Goal: Information Seeking & Learning: Compare options

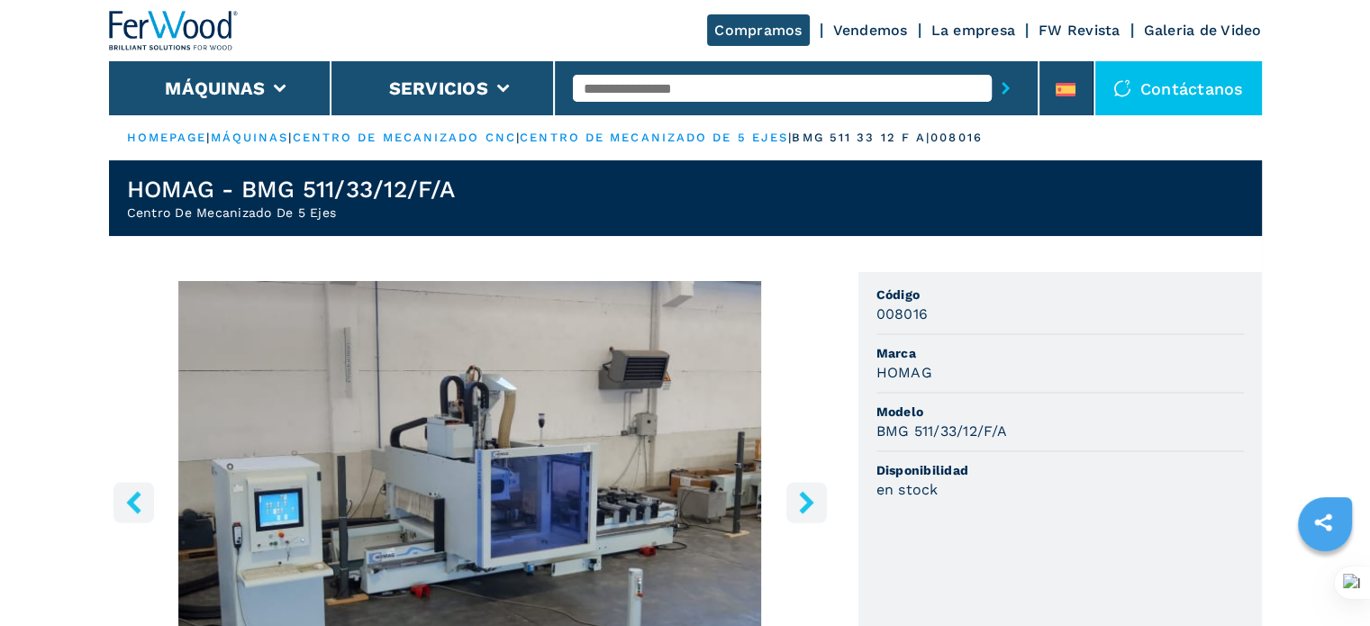
click at [511, 44] on div "Compramos Vendemos La empresa FW Revista Galeria de Video" at bounding box center [685, 30] width 1153 height 61
click at [674, 85] on input "text" at bounding box center [782, 88] width 419 height 27
type input "****"
click at [992, 68] on button "submit-button" at bounding box center [1006, 88] width 28 height 41
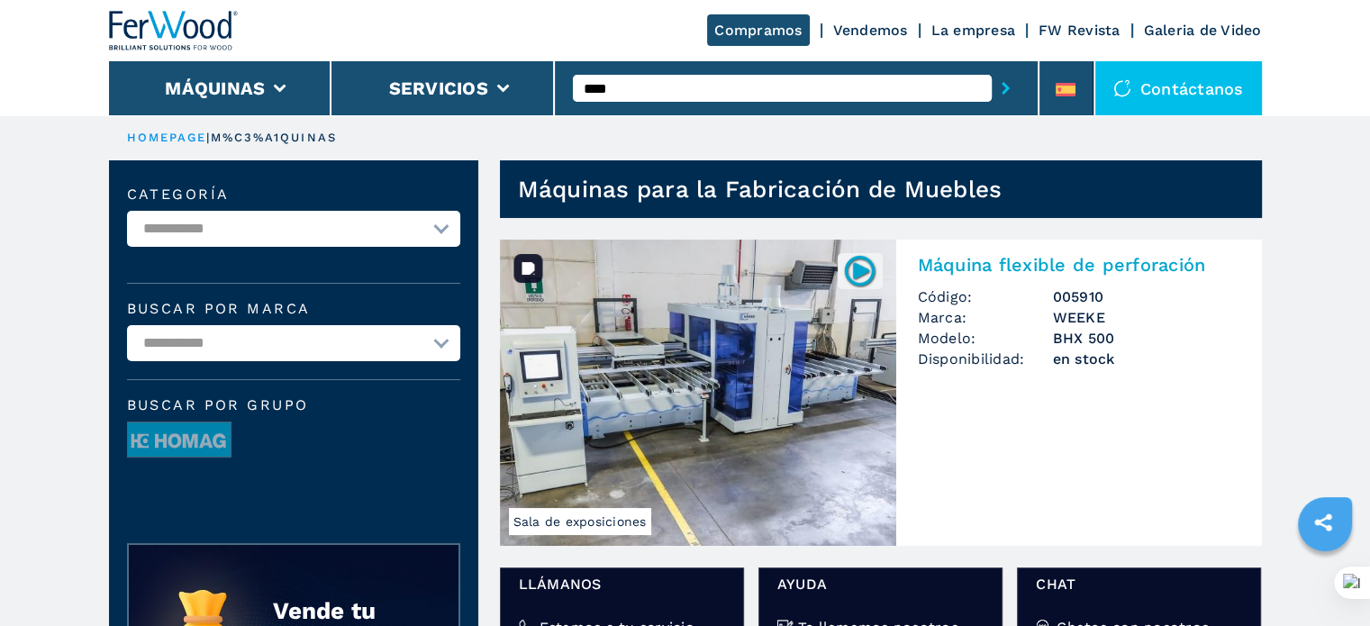
click at [683, 352] on img at bounding box center [698, 393] width 396 height 306
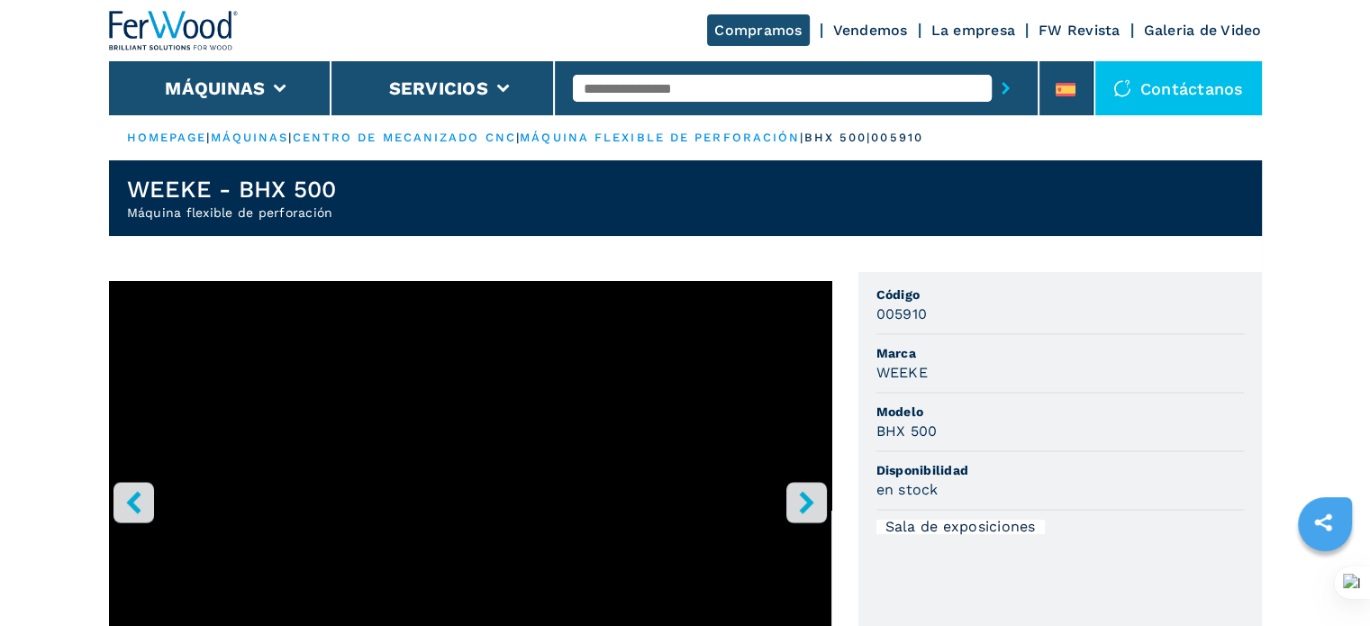
click at [681, 86] on input "text" at bounding box center [782, 88] width 419 height 27
type input "****"
click at [992, 68] on button "submit-button" at bounding box center [1006, 88] width 28 height 41
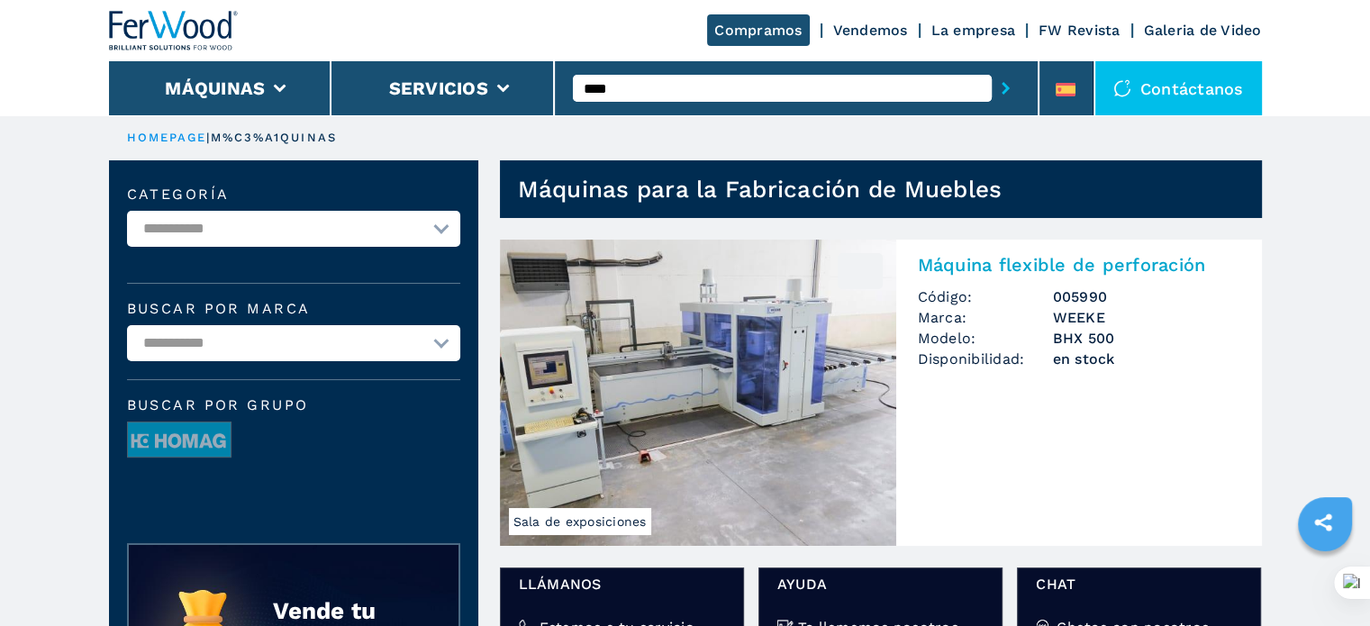
click at [745, 349] on img at bounding box center [698, 393] width 396 height 306
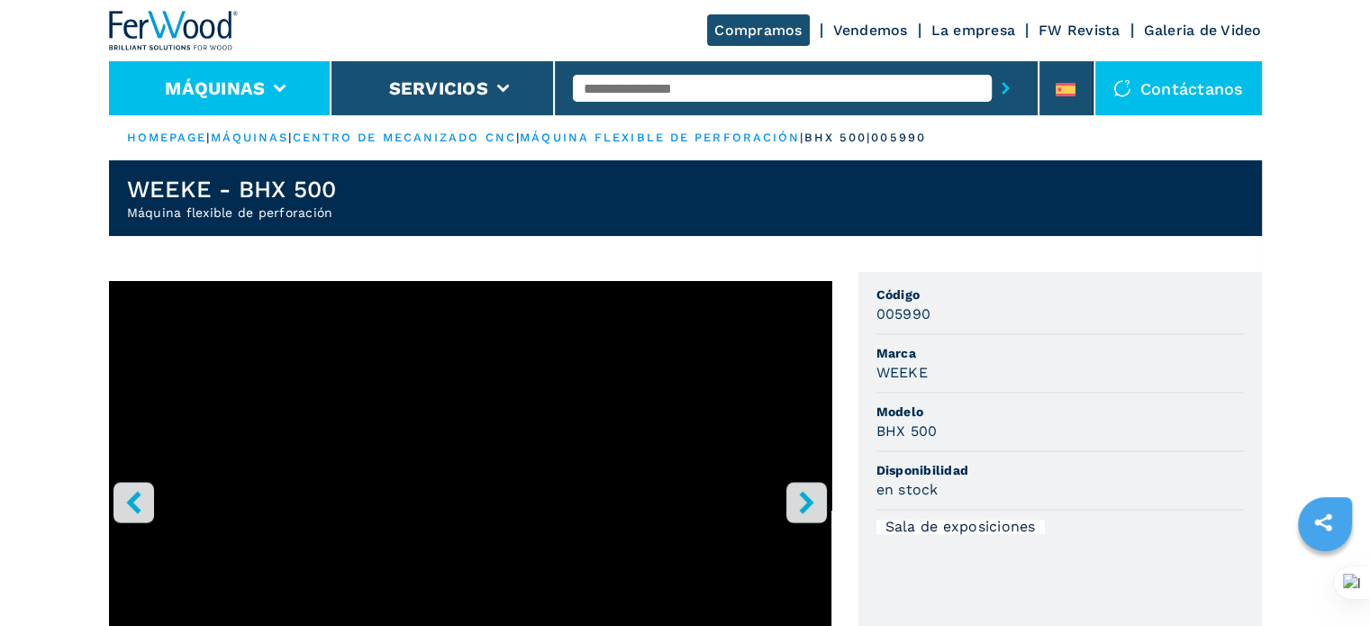
click at [268, 96] on li "Máquinas" at bounding box center [220, 88] width 223 height 54
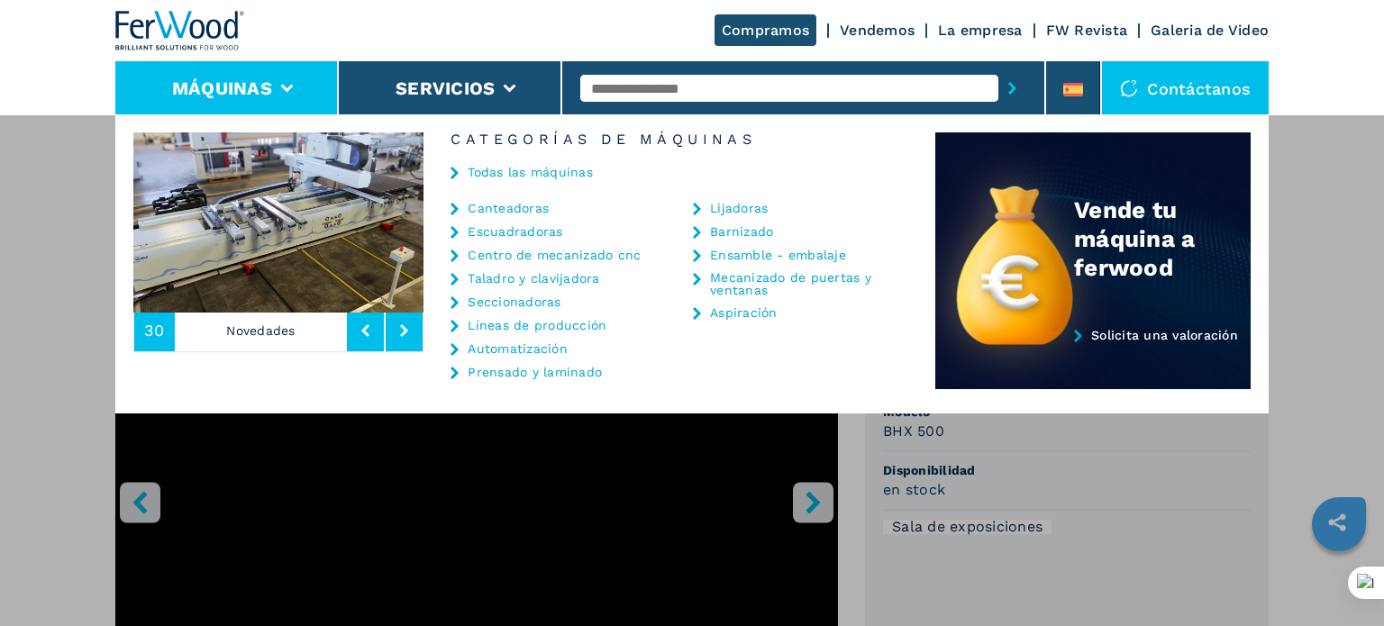
click at [519, 205] on link "Canteadoras" at bounding box center [508, 208] width 81 height 13
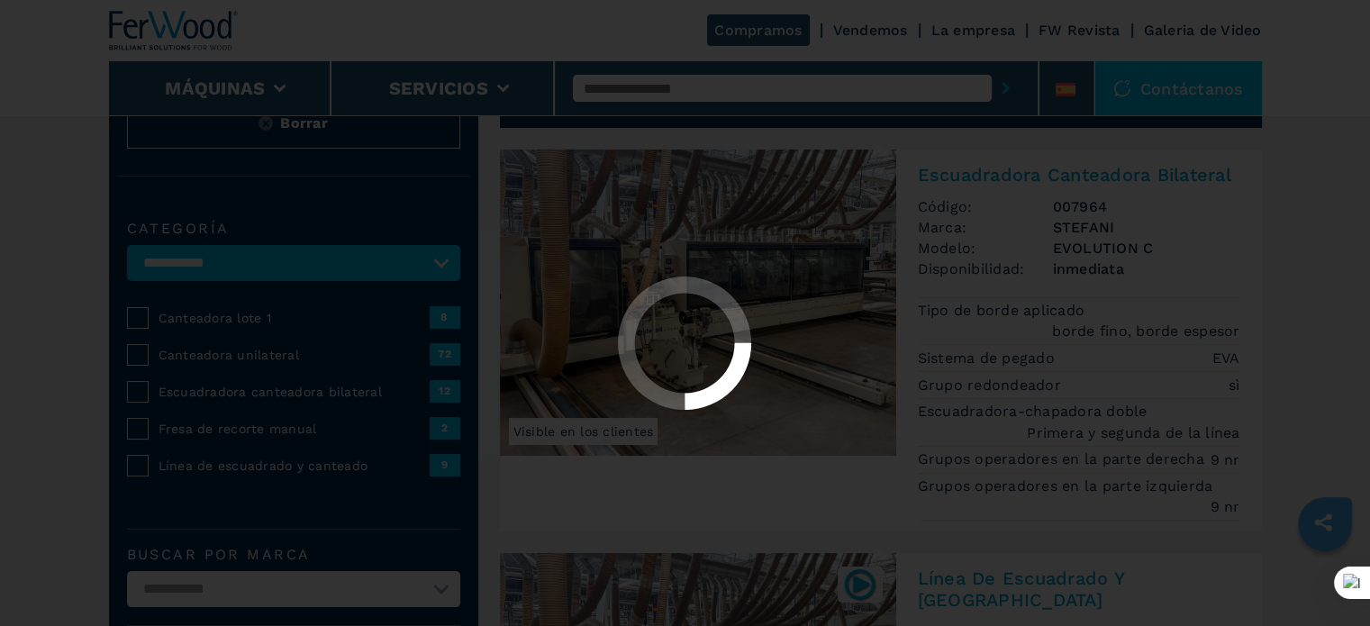
select select "**********"
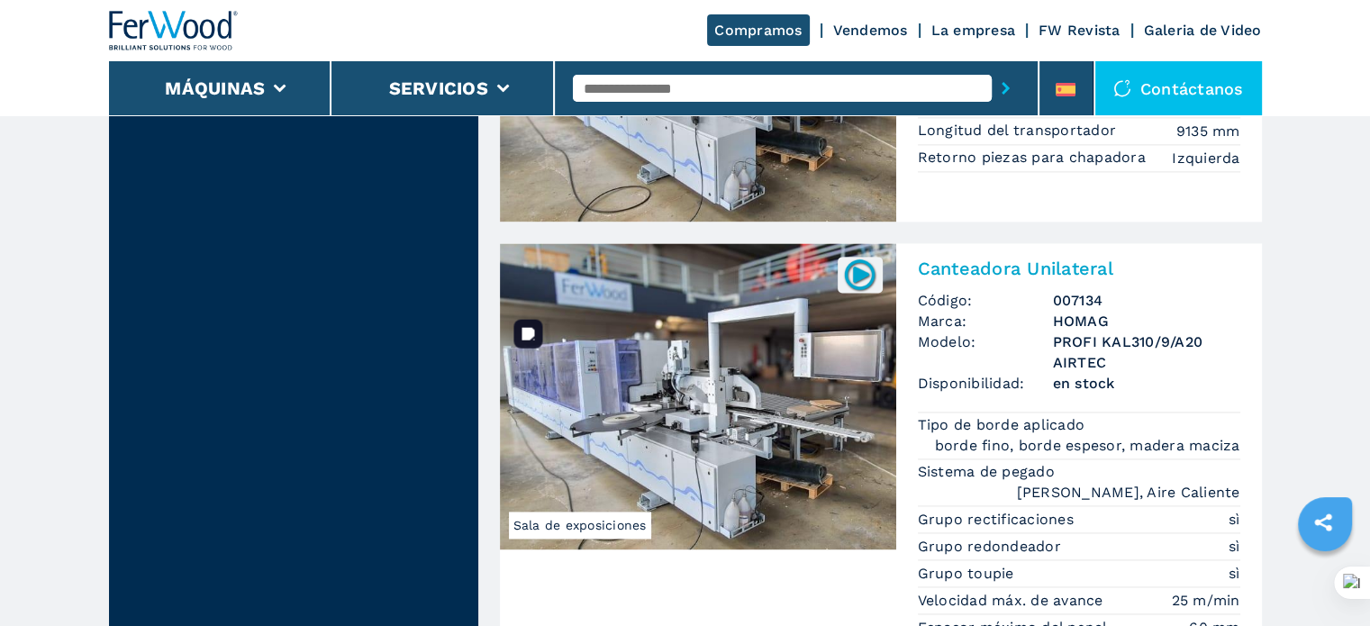
scroll to position [2433, 0]
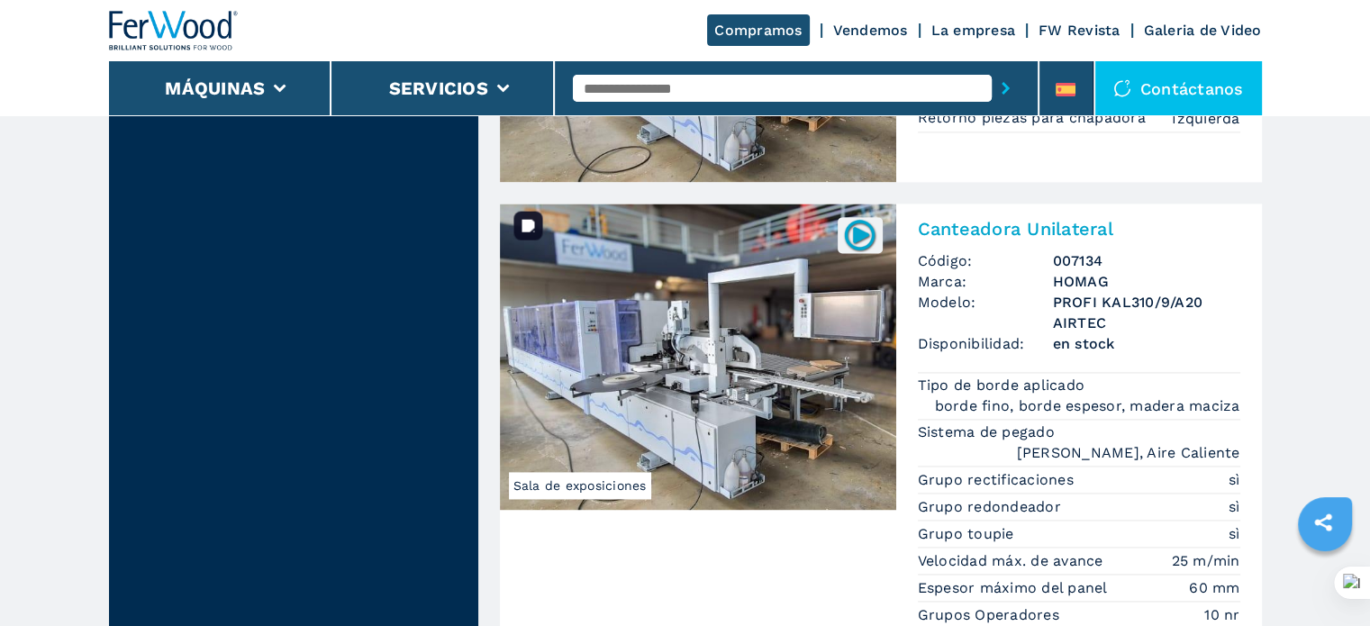
click at [731, 350] on img at bounding box center [698, 357] width 396 height 306
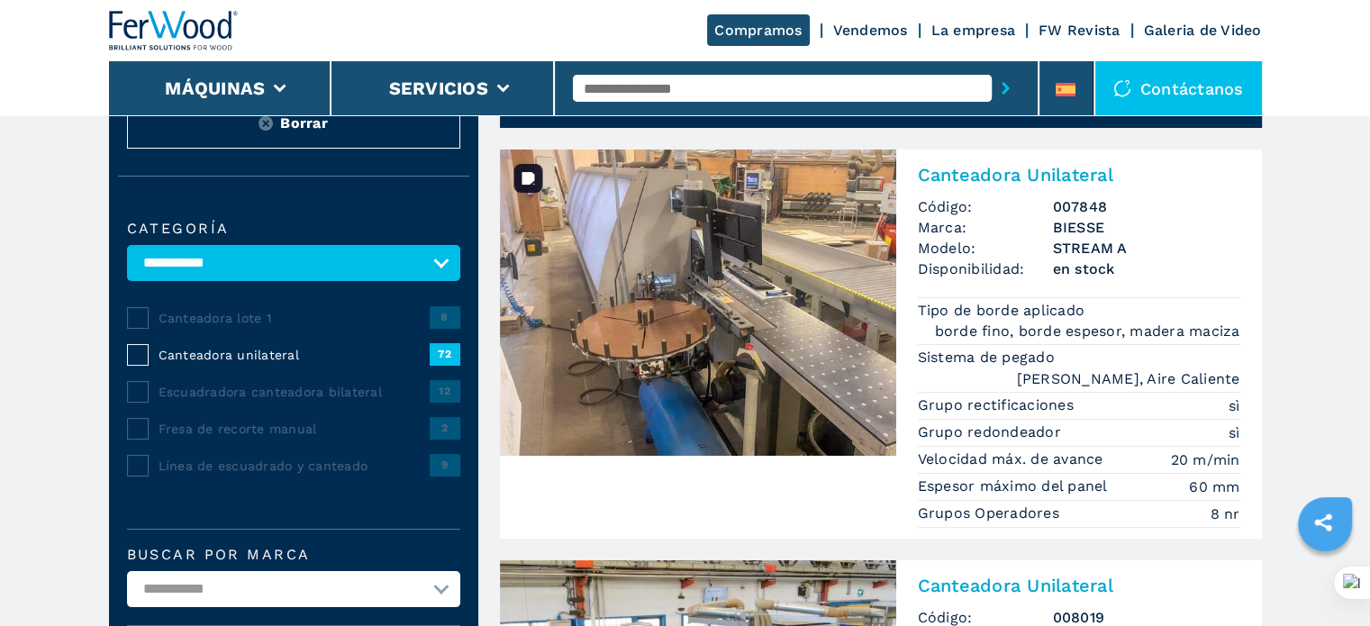
click at [758, 304] on img at bounding box center [698, 303] width 396 height 306
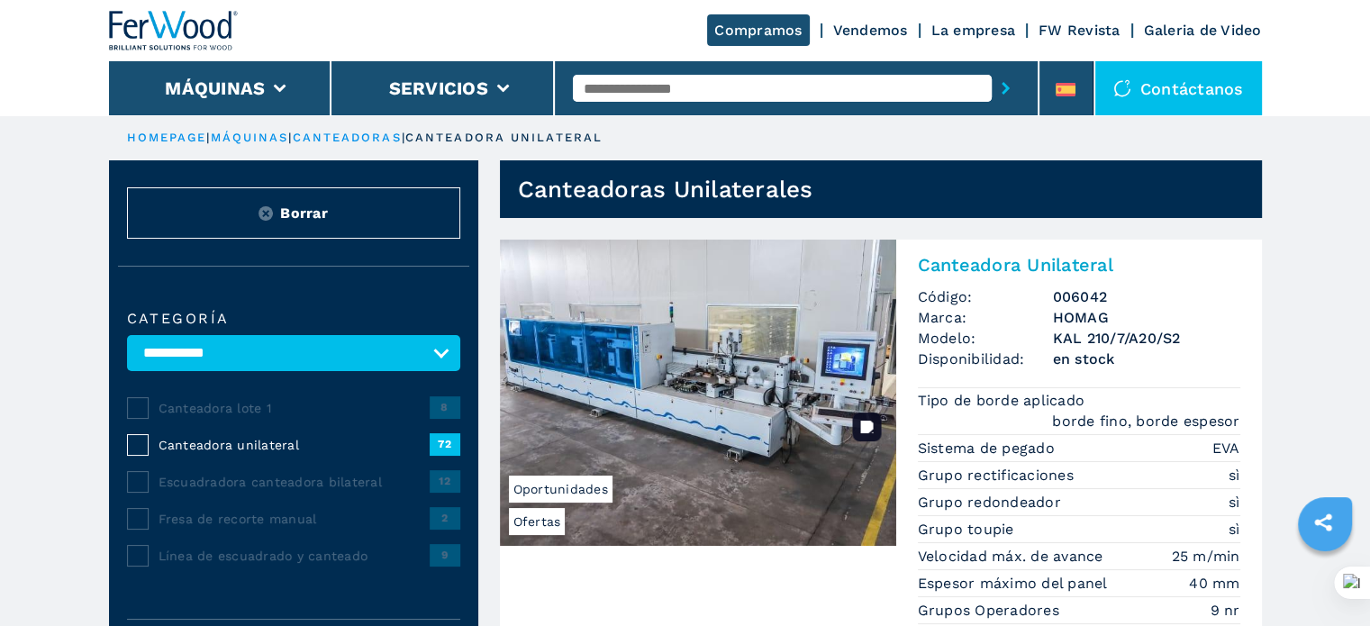
click at [773, 307] on img at bounding box center [698, 393] width 396 height 306
click at [171, 30] on img at bounding box center [174, 31] width 130 height 40
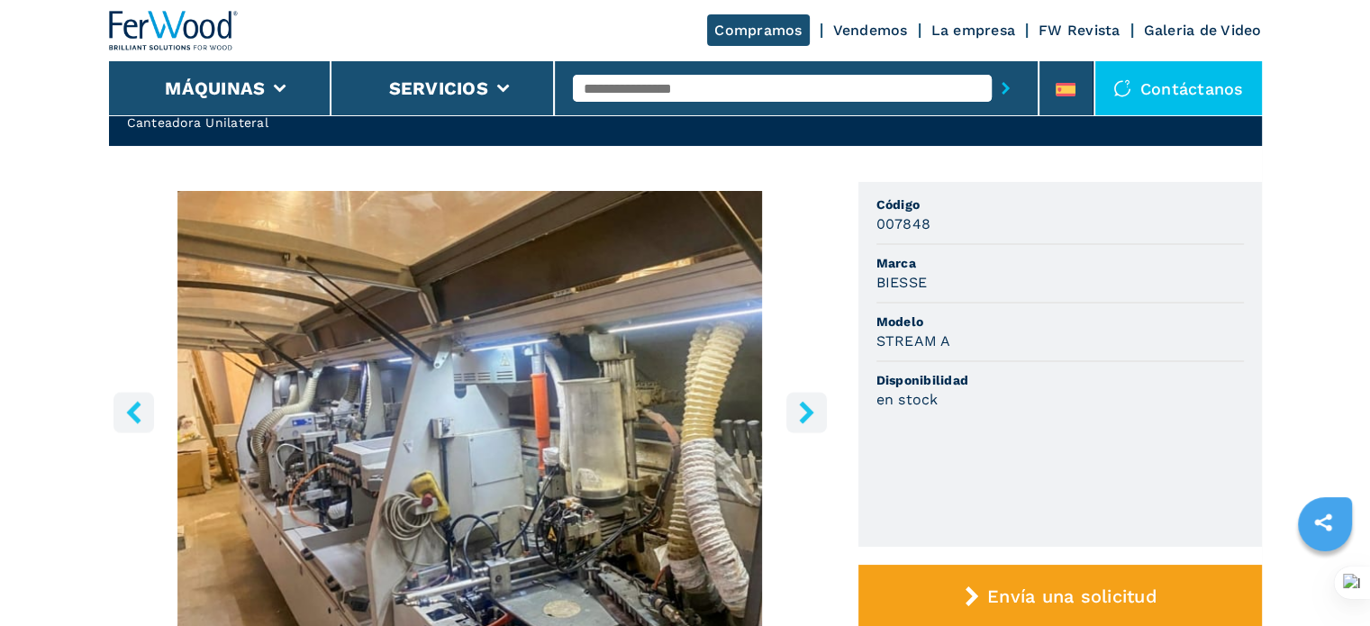
click at [811, 407] on icon "right-button" at bounding box center [807, 412] width 23 height 23
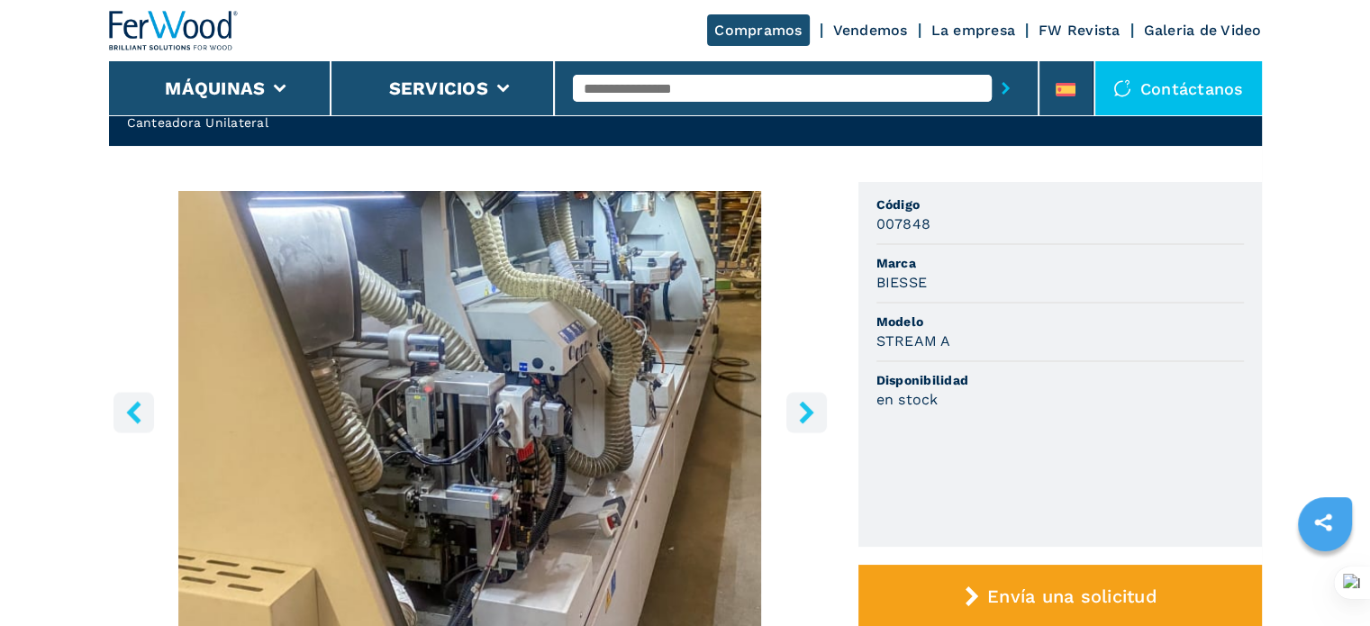
click at [811, 407] on icon "right-button" at bounding box center [807, 412] width 23 height 23
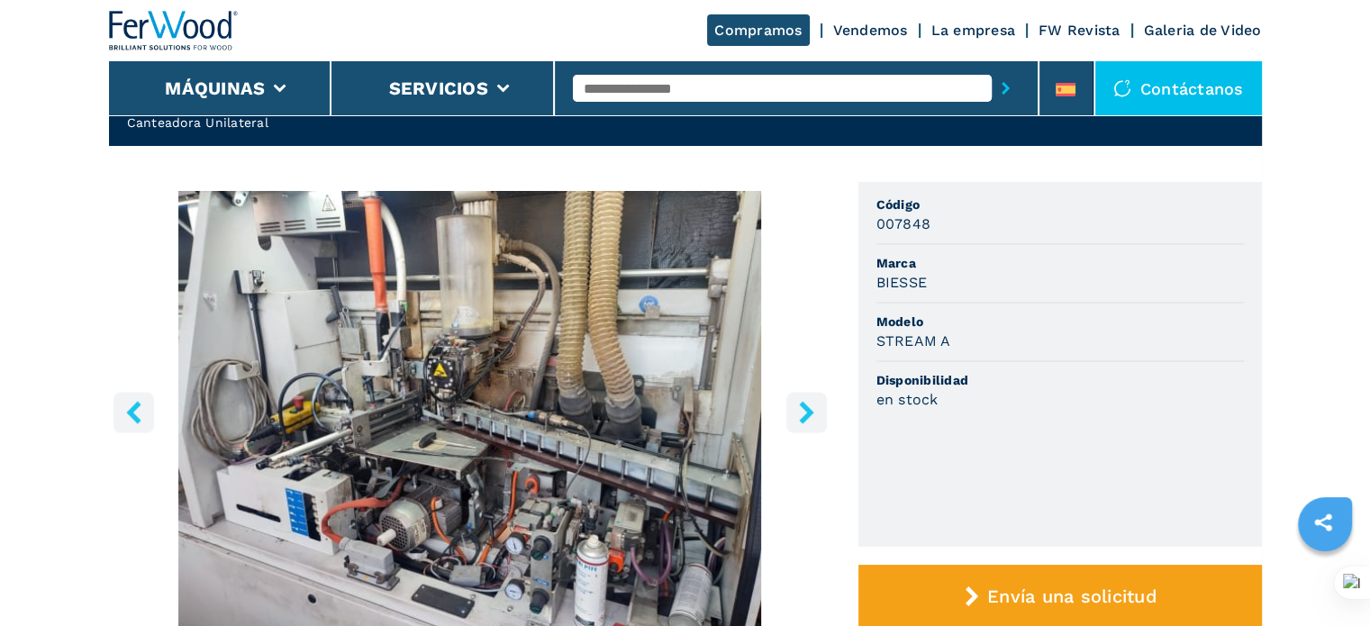
click at [811, 407] on icon "right-button" at bounding box center [807, 412] width 23 height 23
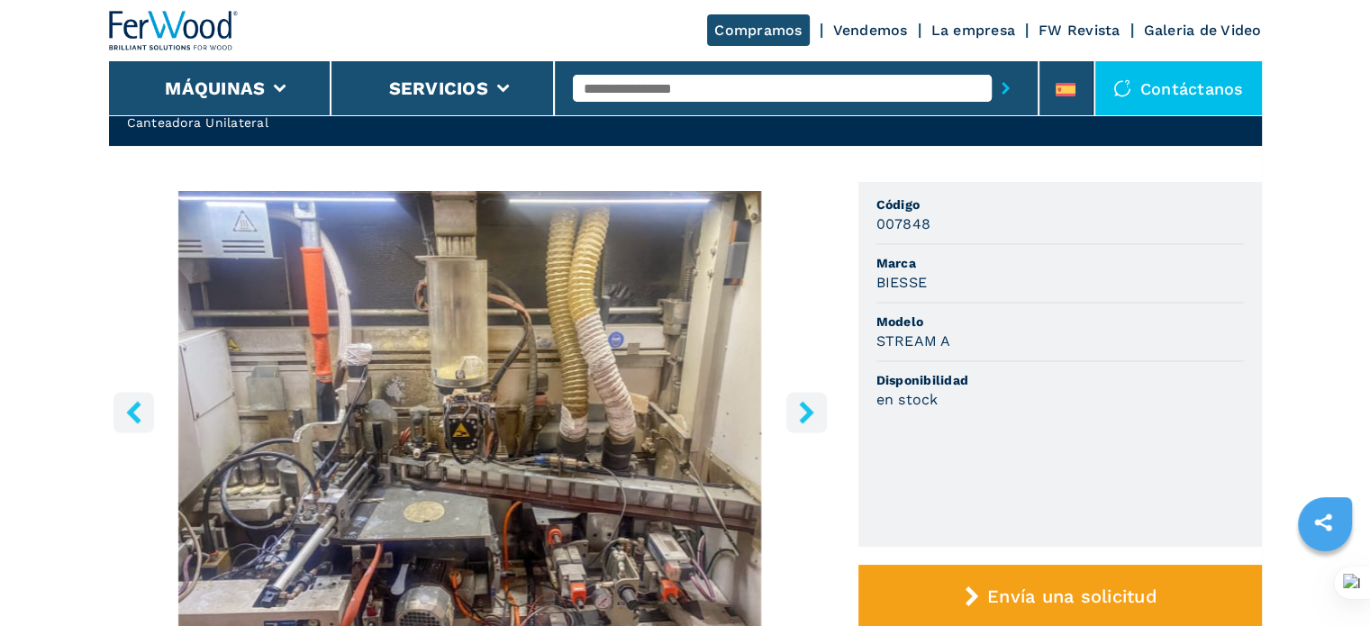
click at [811, 407] on icon "right-button" at bounding box center [807, 412] width 23 height 23
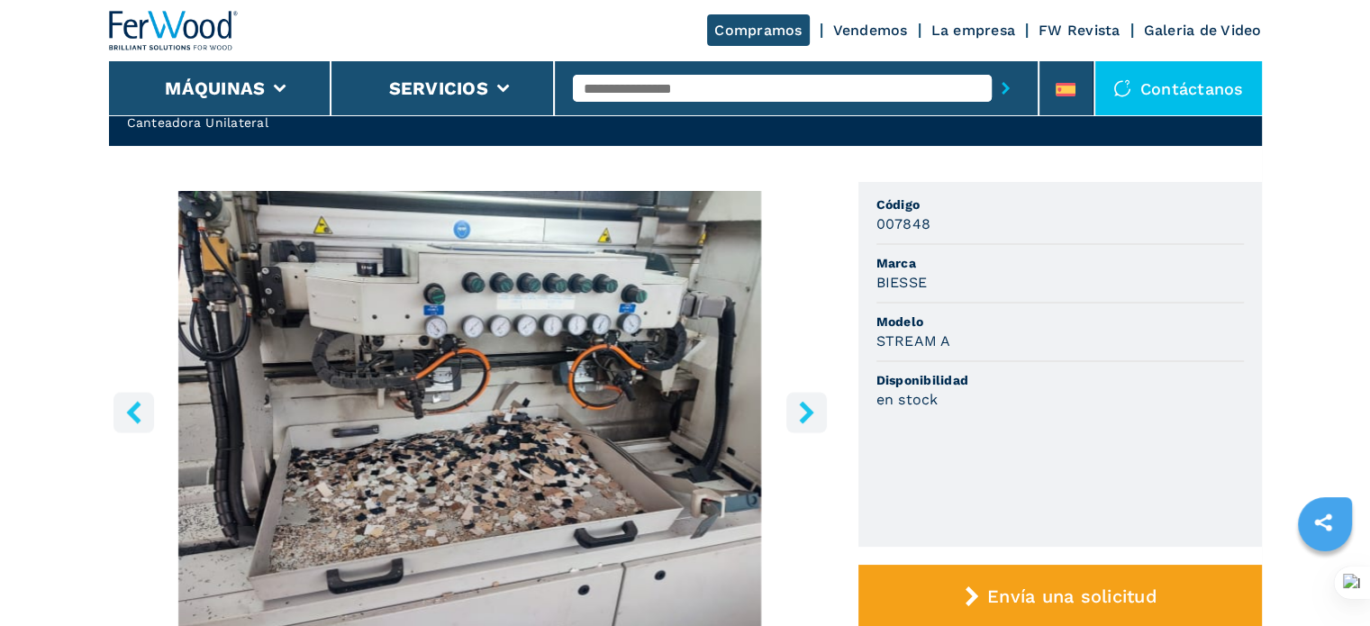
click at [811, 407] on icon "right-button" at bounding box center [807, 412] width 23 height 23
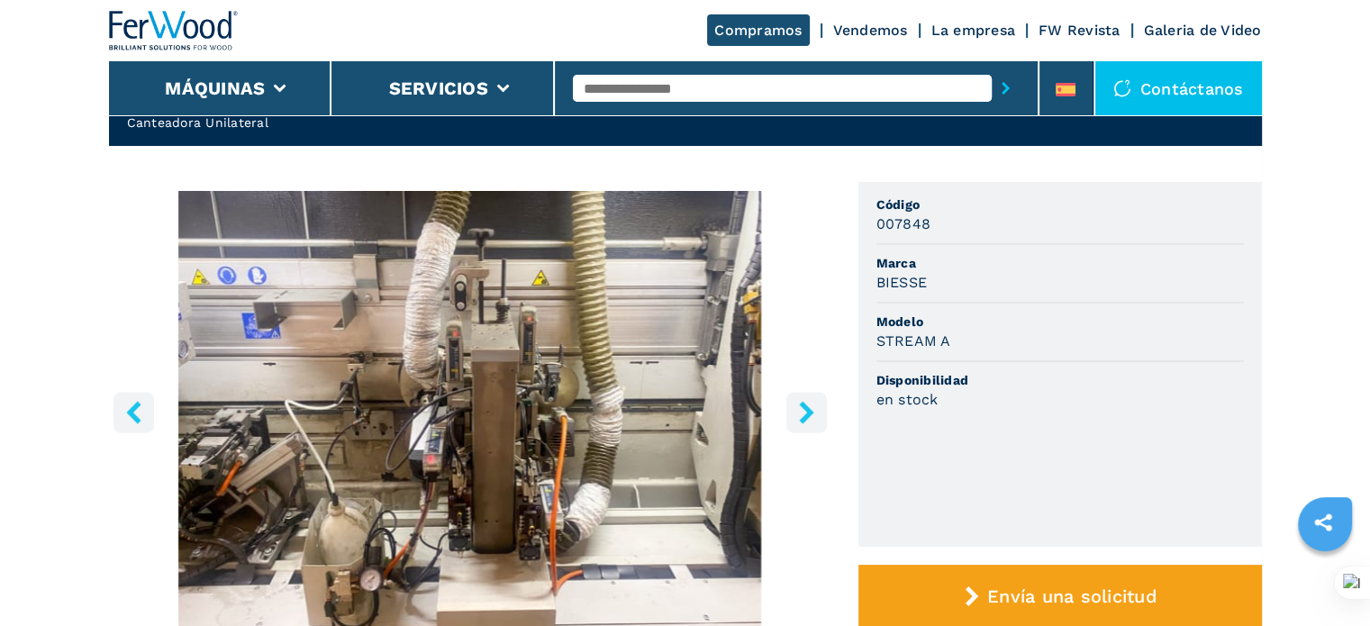
click at [811, 407] on icon "right-button" at bounding box center [807, 412] width 23 height 23
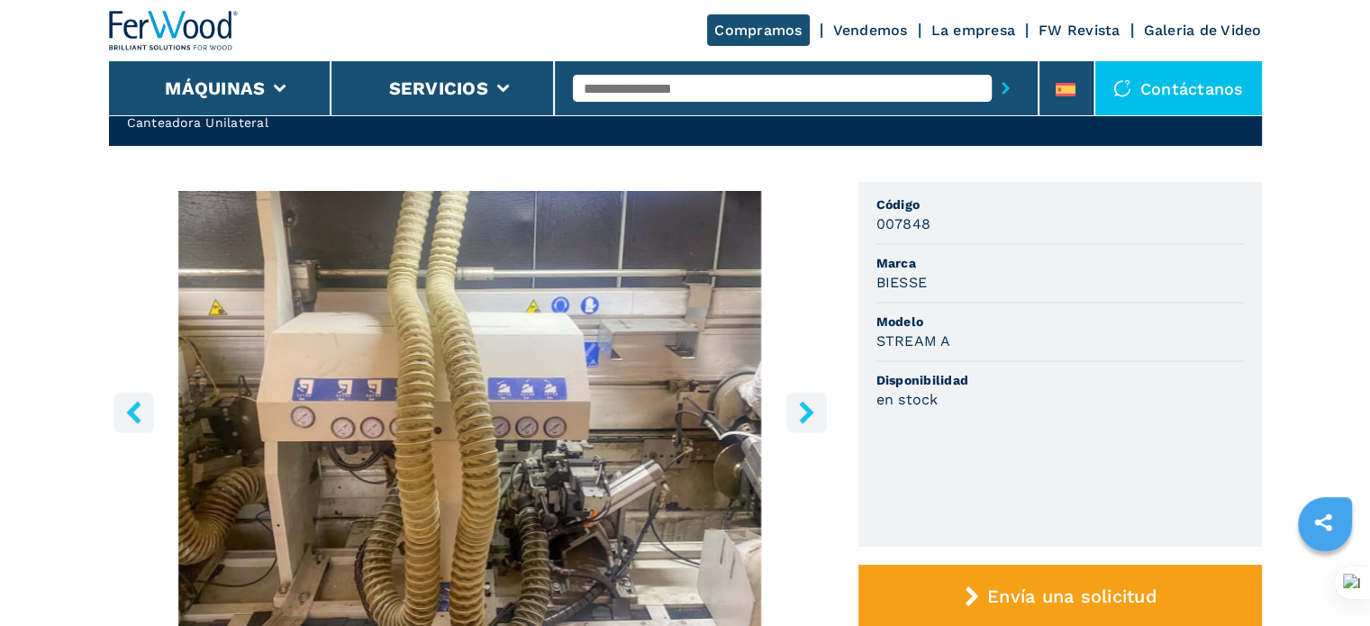
click at [811, 407] on icon "right-button" at bounding box center [807, 412] width 23 height 23
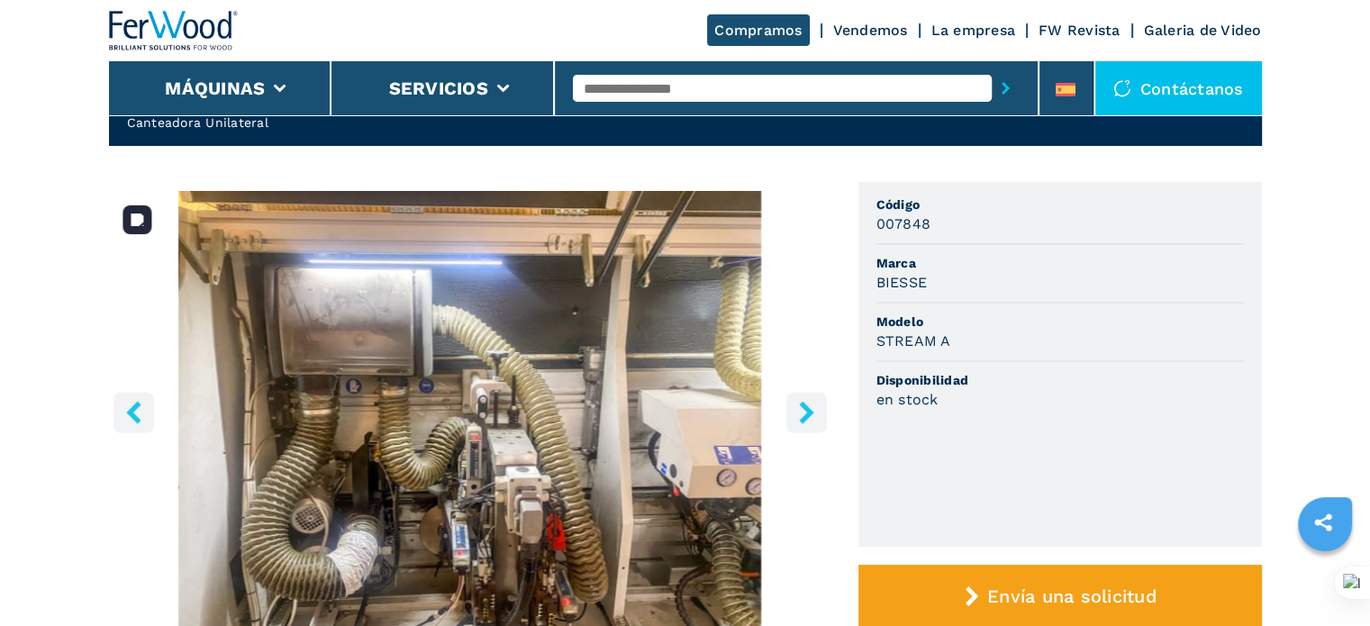
click at [148, 404] on button "left-button" at bounding box center [134, 412] width 41 height 41
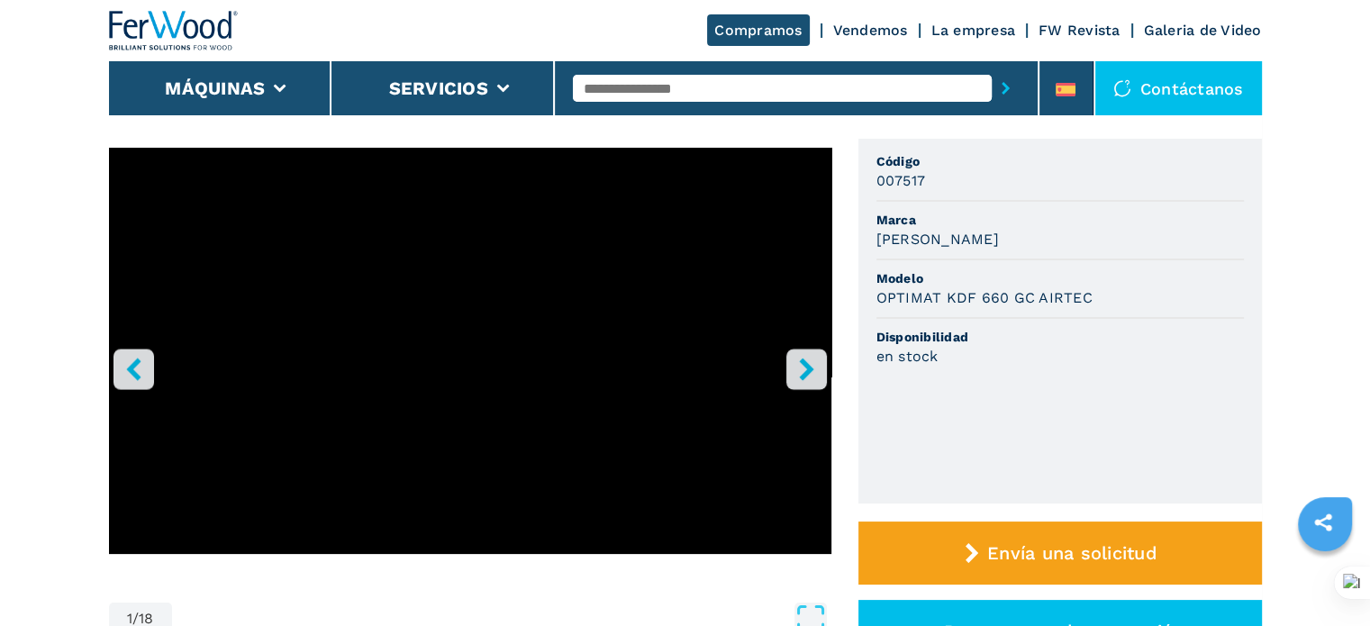
scroll to position [90, 0]
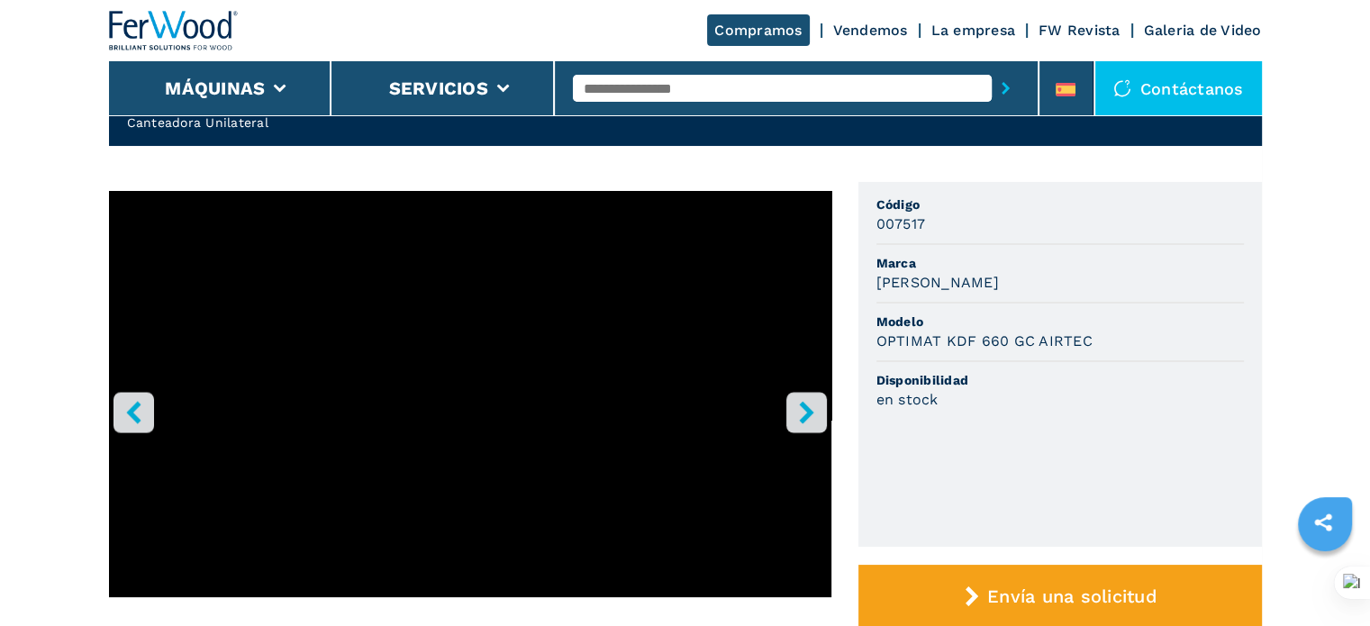
click at [803, 409] on icon "right-button" at bounding box center [807, 412] width 23 height 23
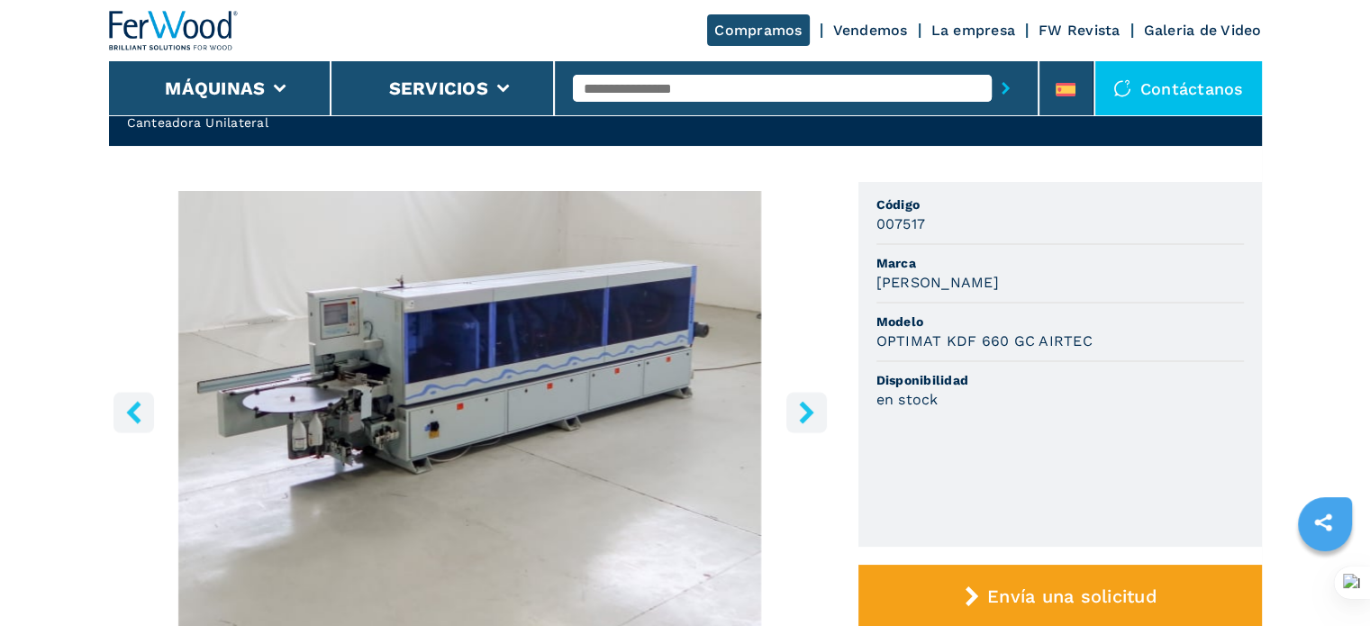
click at [803, 409] on icon "right-button" at bounding box center [807, 412] width 23 height 23
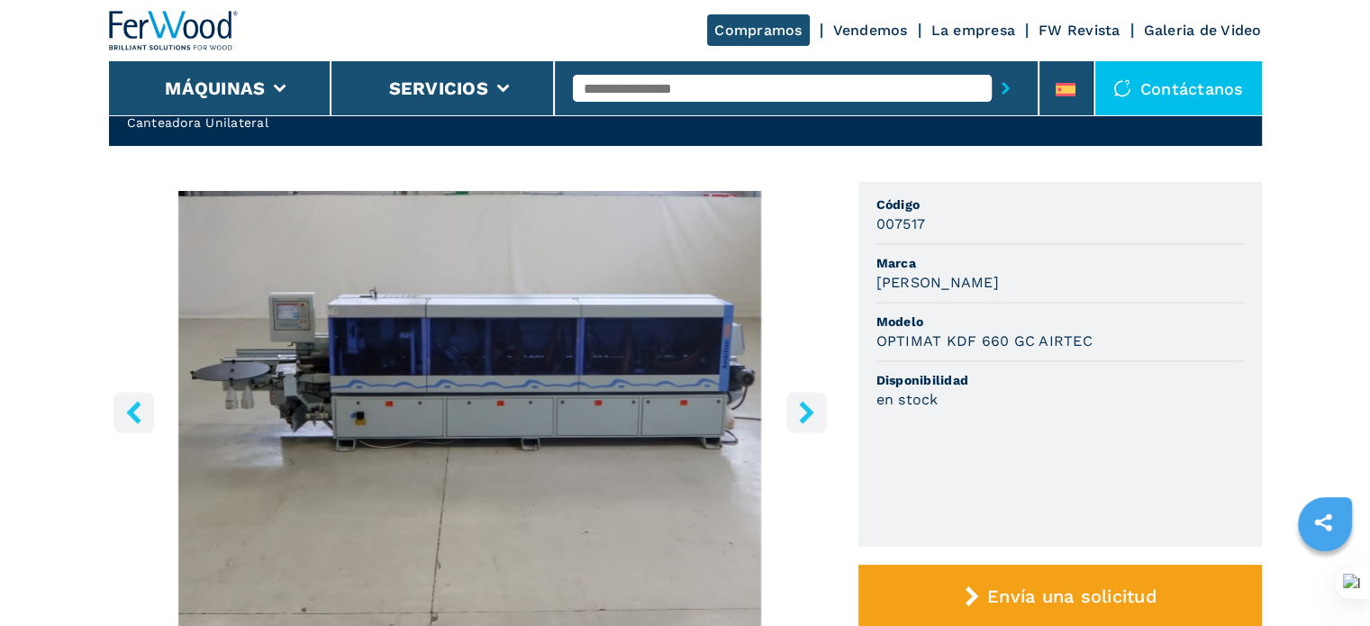
click at [803, 409] on icon "right-button" at bounding box center [807, 412] width 23 height 23
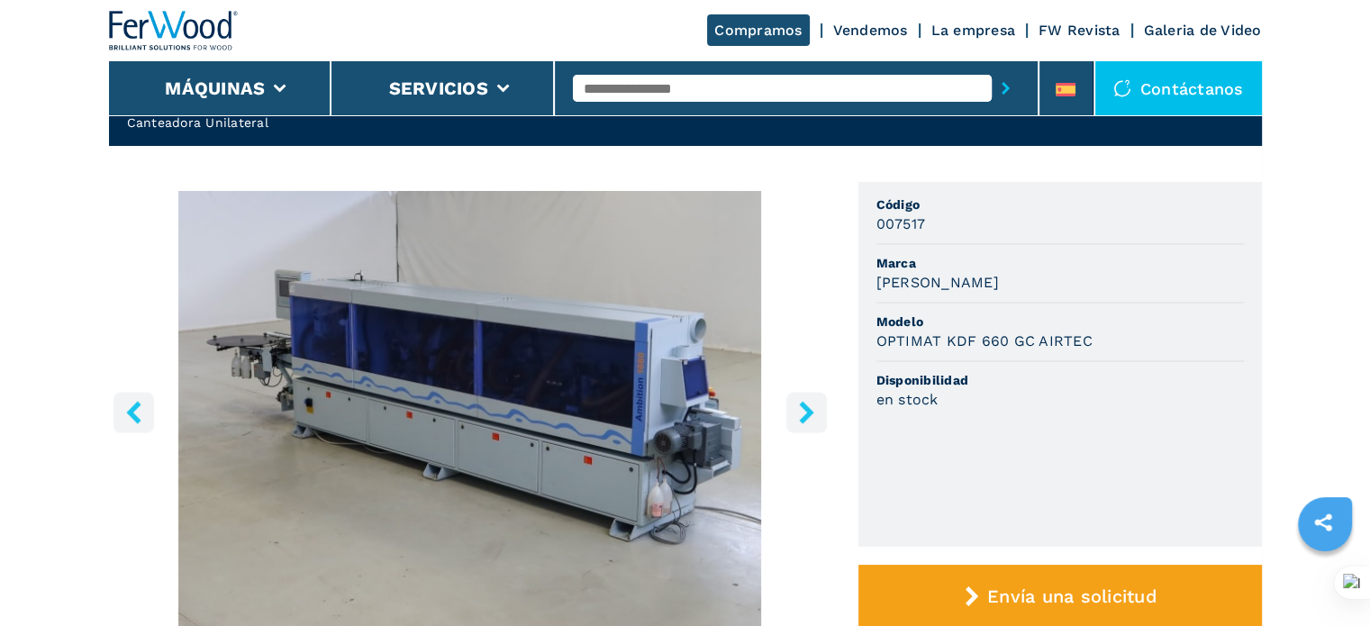
click at [803, 409] on icon "right-button" at bounding box center [807, 412] width 23 height 23
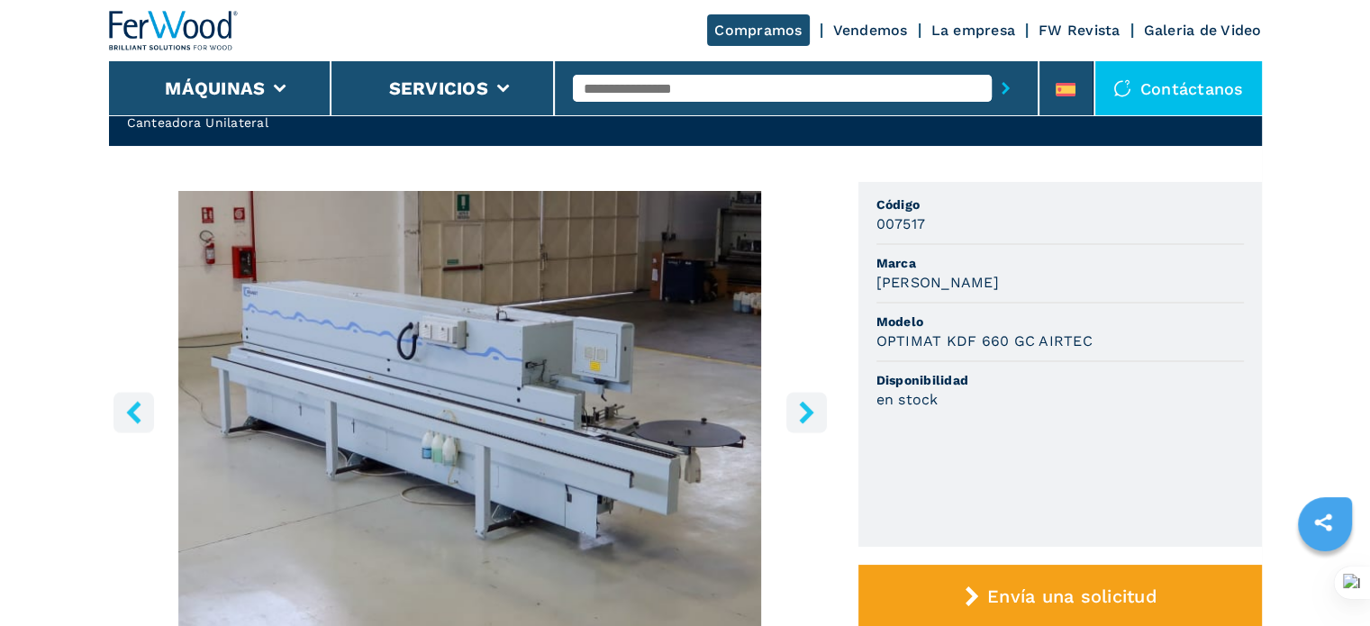
click at [803, 409] on icon "right-button" at bounding box center [807, 412] width 23 height 23
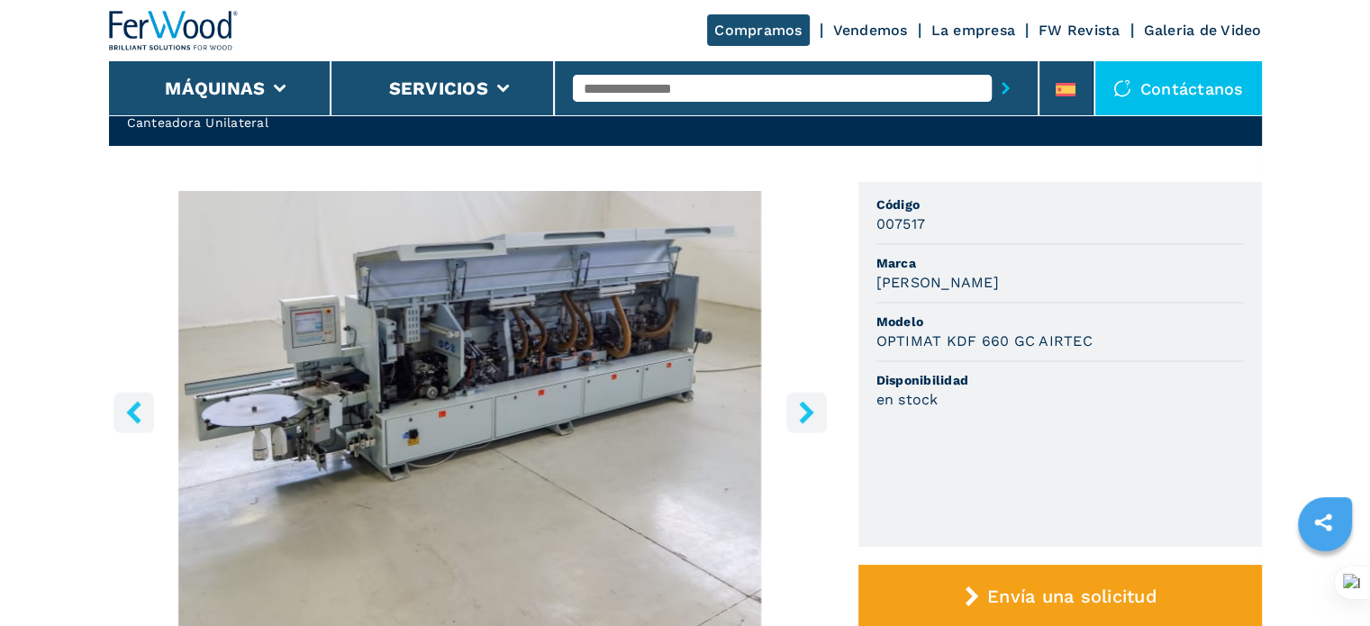
click at [803, 409] on icon "right-button" at bounding box center [807, 412] width 23 height 23
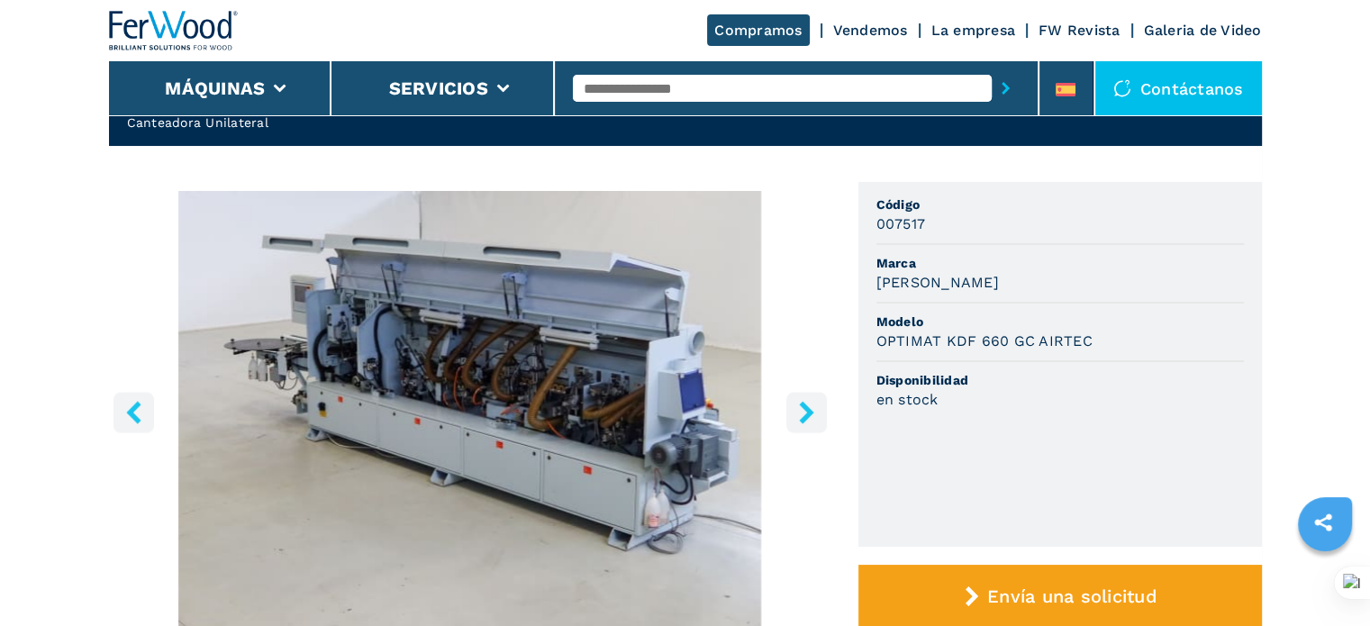
click at [803, 409] on icon "right-button" at bounding box center [807, 412] width 23 height 23
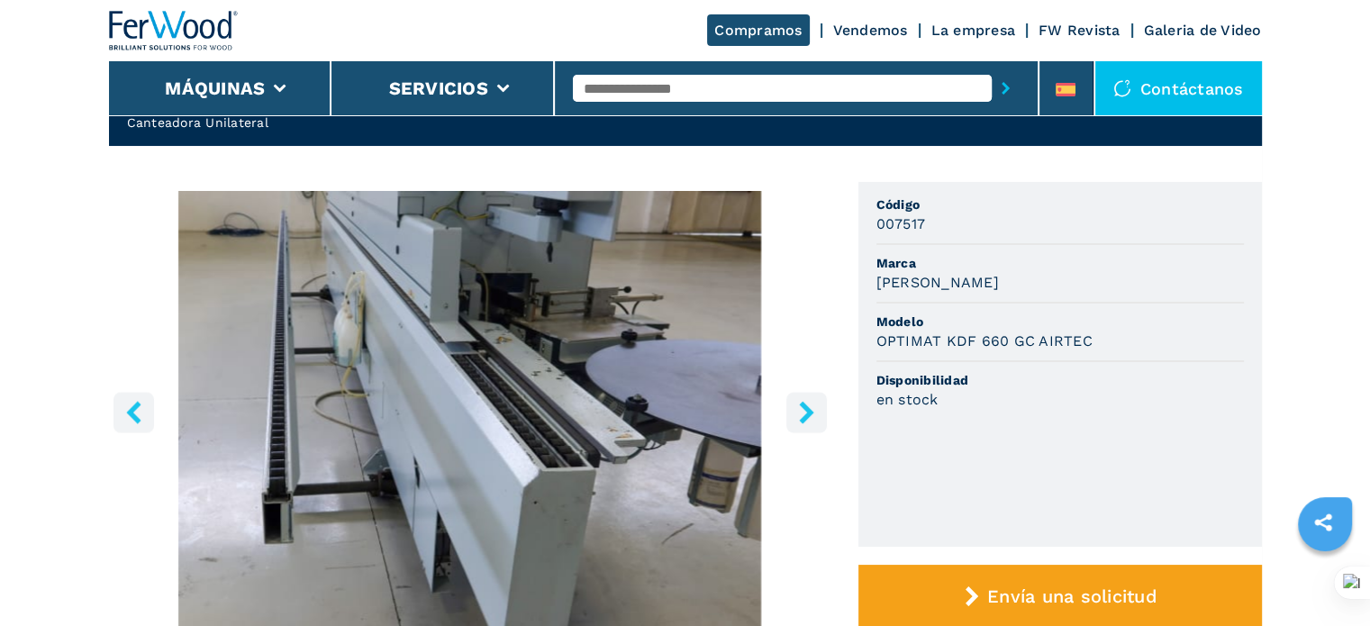
click at [803, 409] on icon "right-button" at bounding box center [807, 412] width 23 height 23
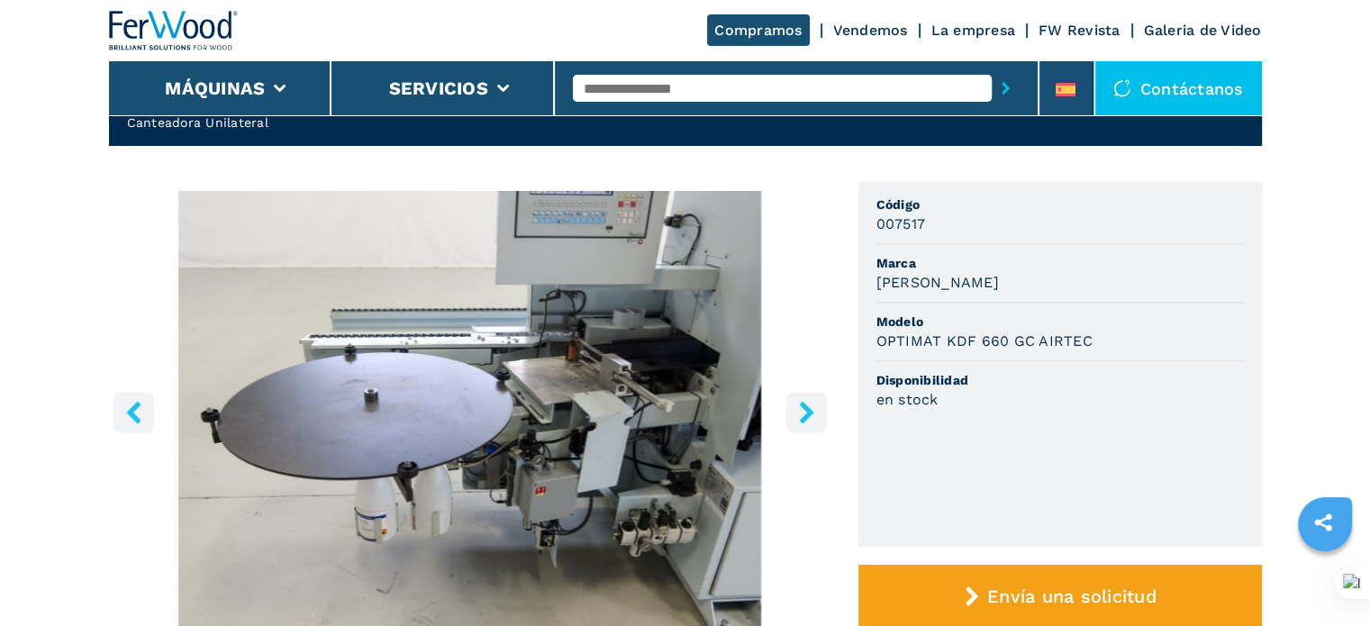
click at [803, 409] on icon "right-button" at bounding box center [807, 412] width 23 height 23
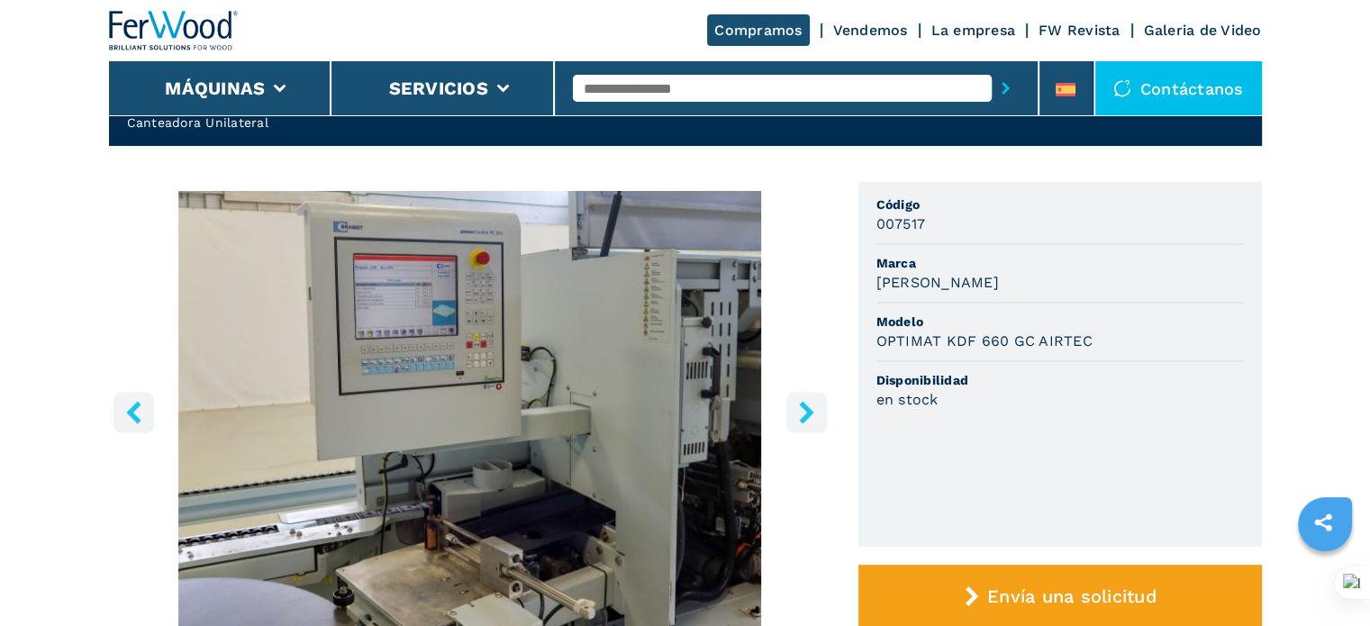
click at [803, 409] on icon "right-button" at bounding box center [807, 412] width 23 height 23
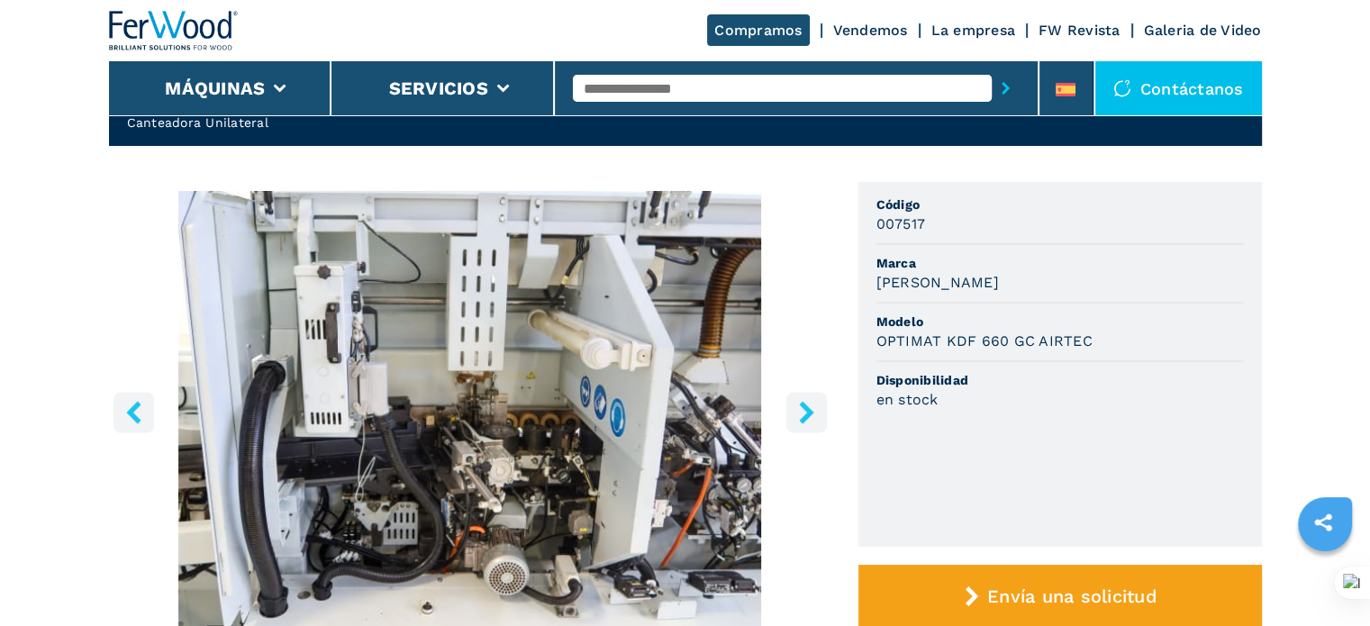
click at [803, 409] on icon "right-button" at bounding box center [807, 412] width 23 height 23
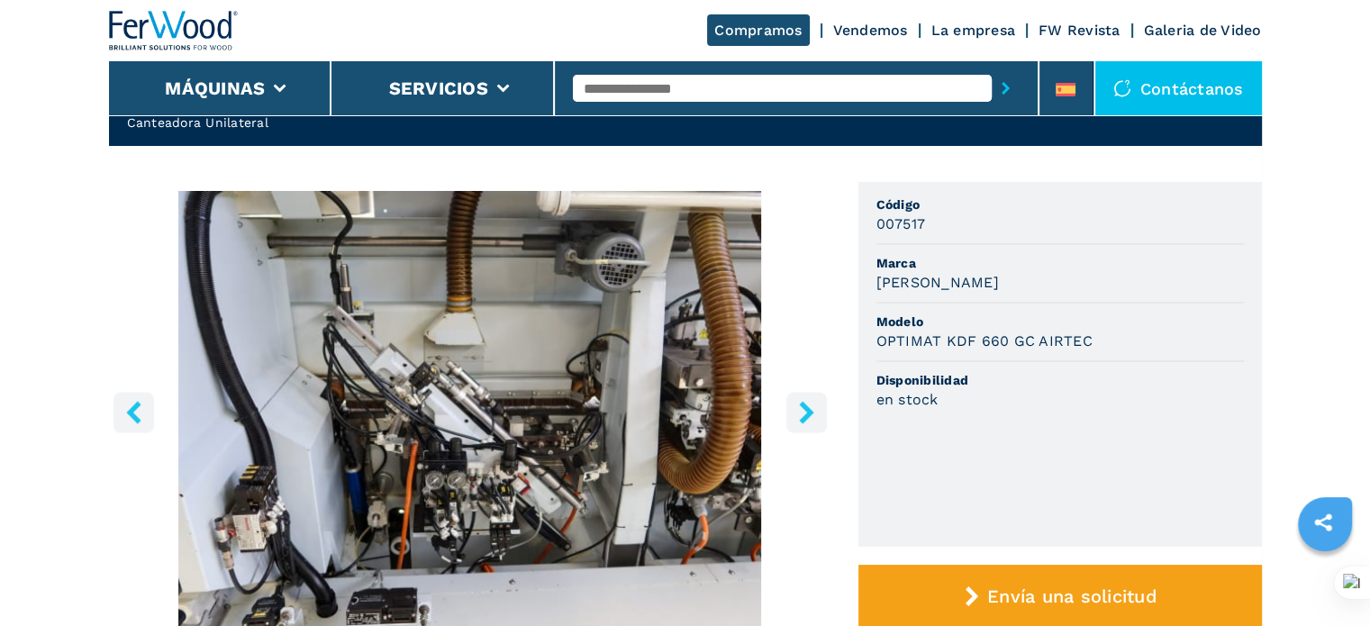
click at [803, 409] on icon "right-button" at bounding box center [807, 412] width 23 height 23
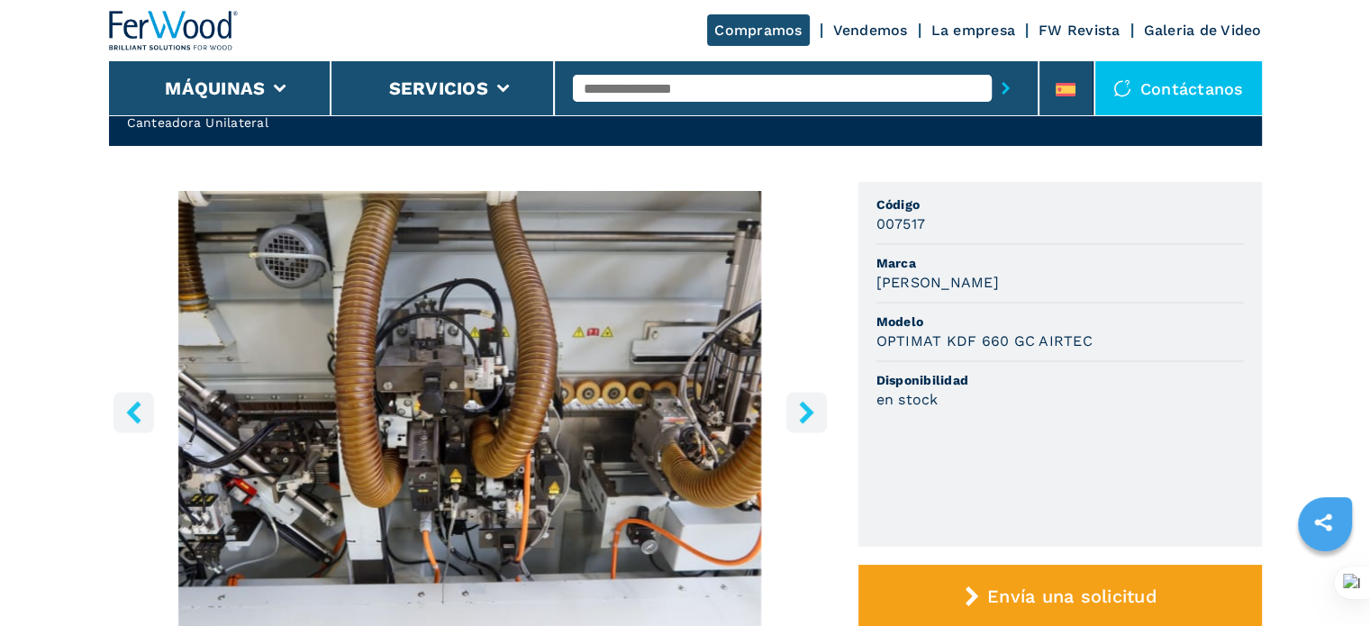
click at [803, 409] on icon "right-button" at bounding box center [807, 412] width 23 height 23
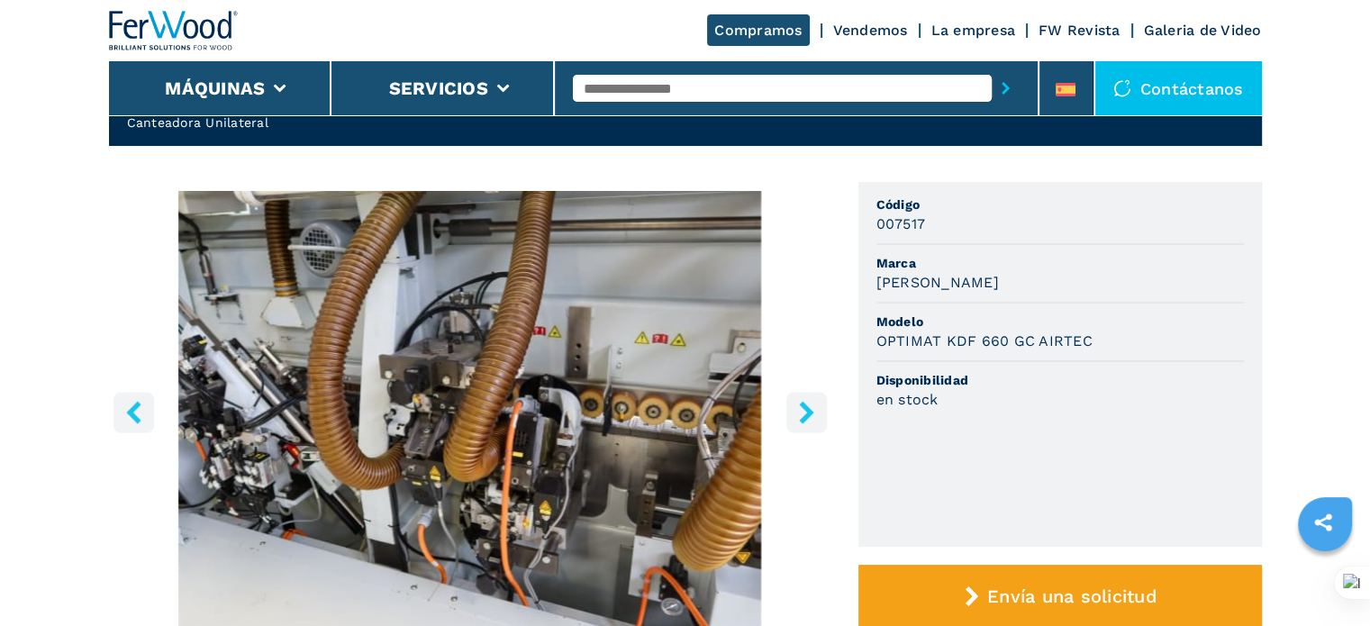
click at [803, 408] on icon "right-button" at bounding box center [807, 412] width 23 height 23
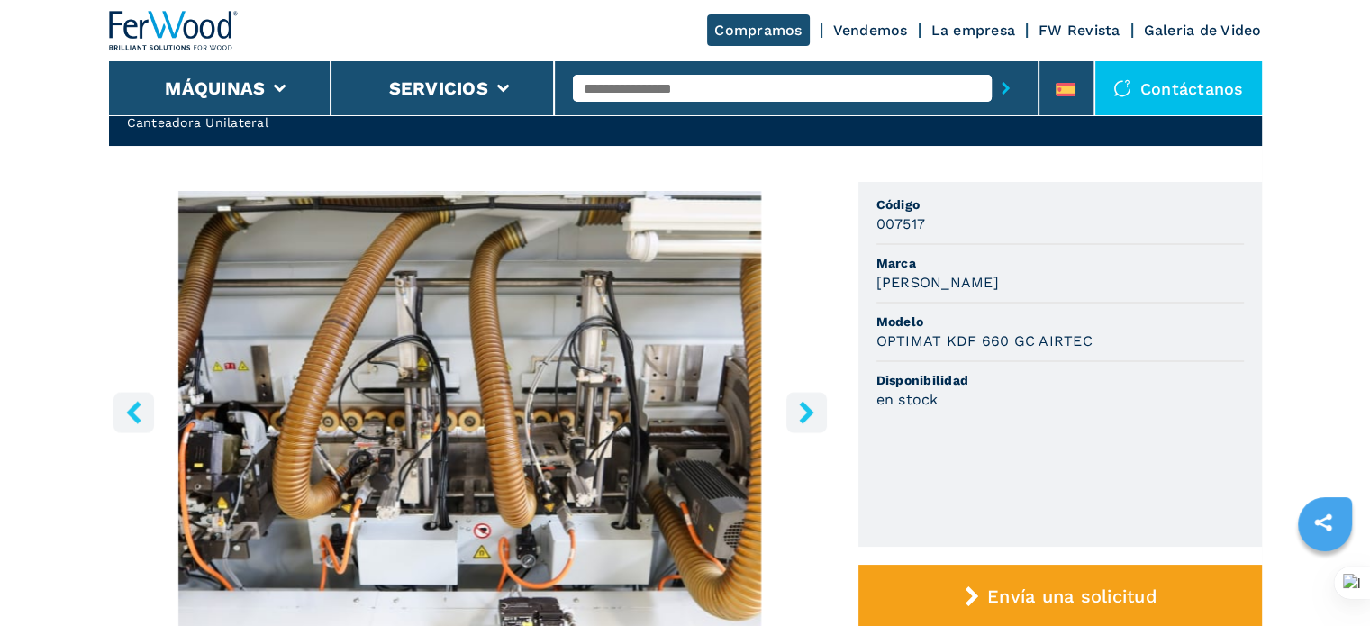
drag, startPoint x: 517, startPoint y: 183, endPoint x: 530, endPoint y: 188, distance: 13.7
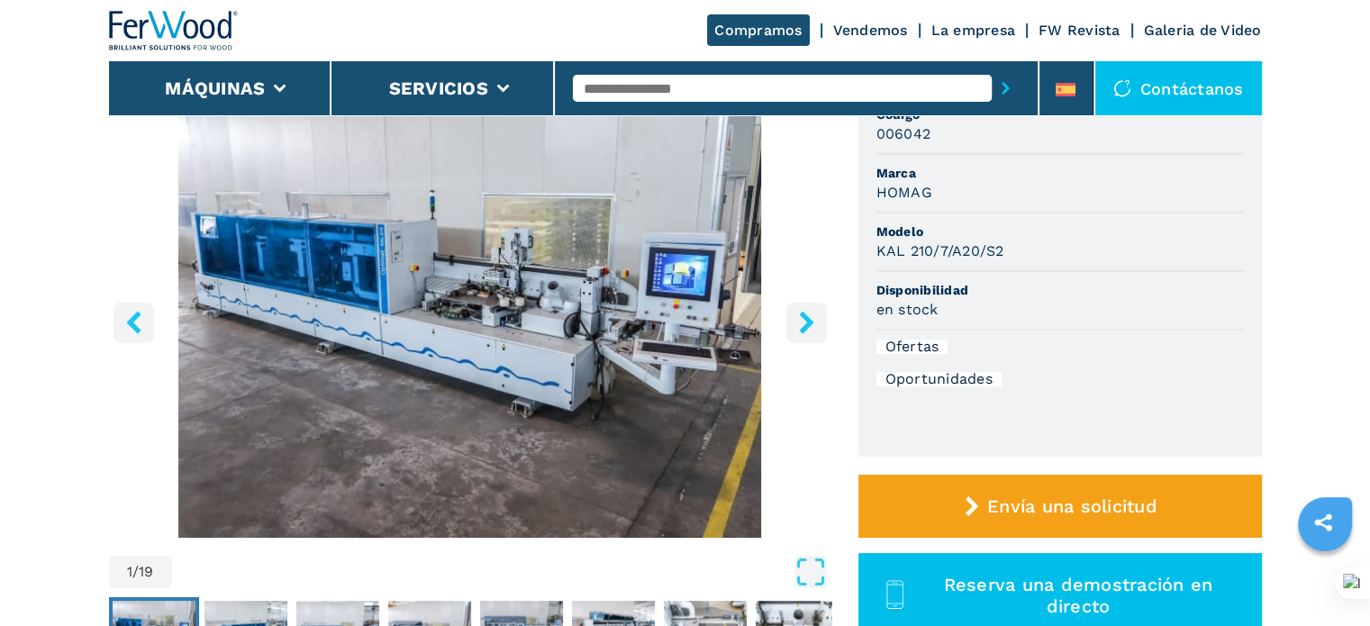
click at [796, 313] on icon "right-button" at bounding box center [807, 322] width 23 height 23
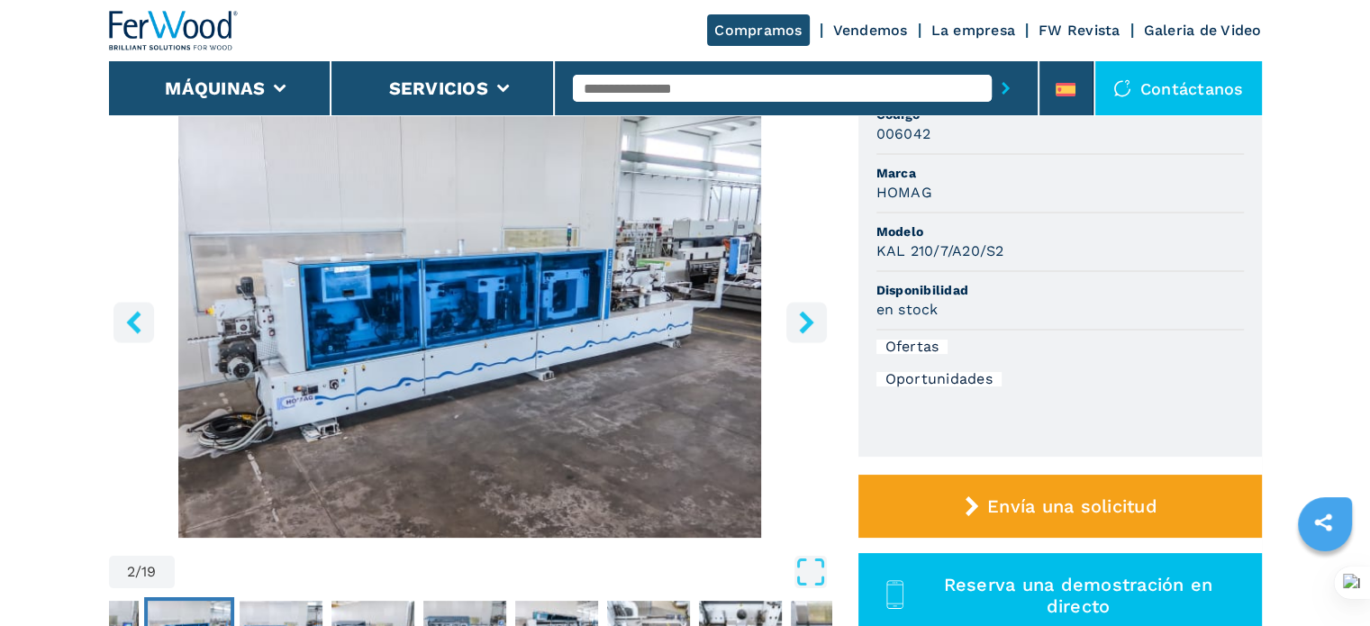
click at [796, 313] on icon "right-button" at bounding box center [807, 322] width 23 height 23
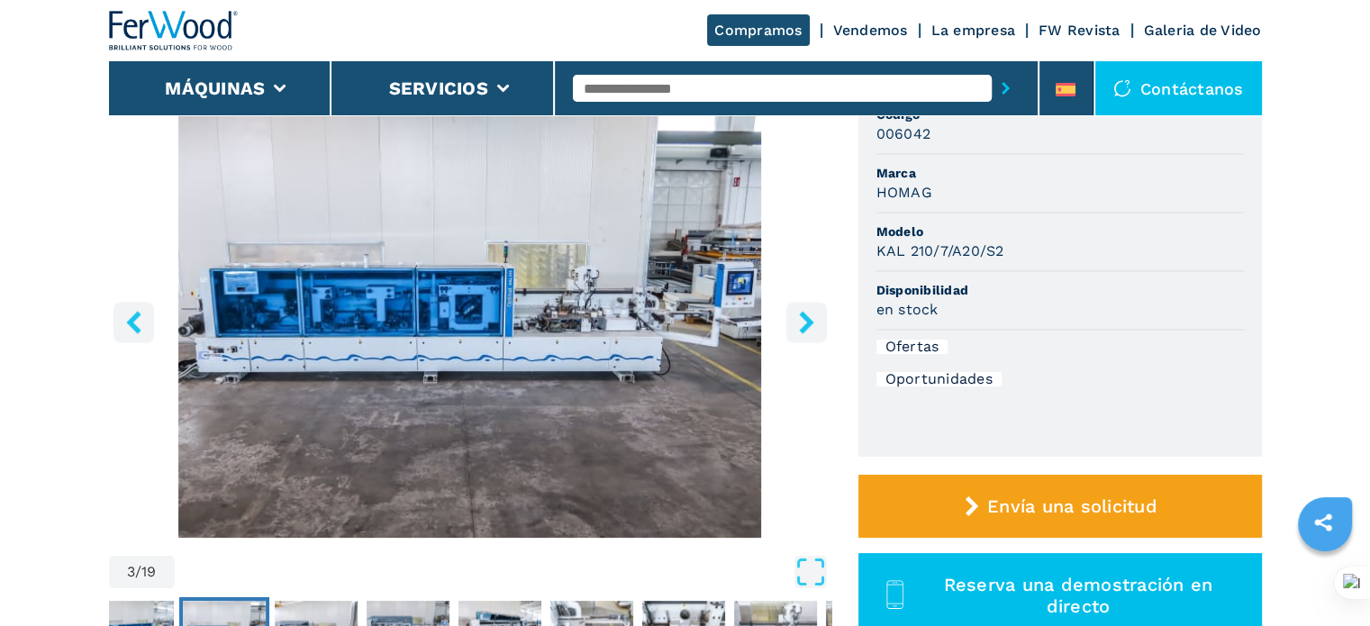
click at [796, 313] on icon "right-button" at bounding box center [807, 322] width 23 height 23
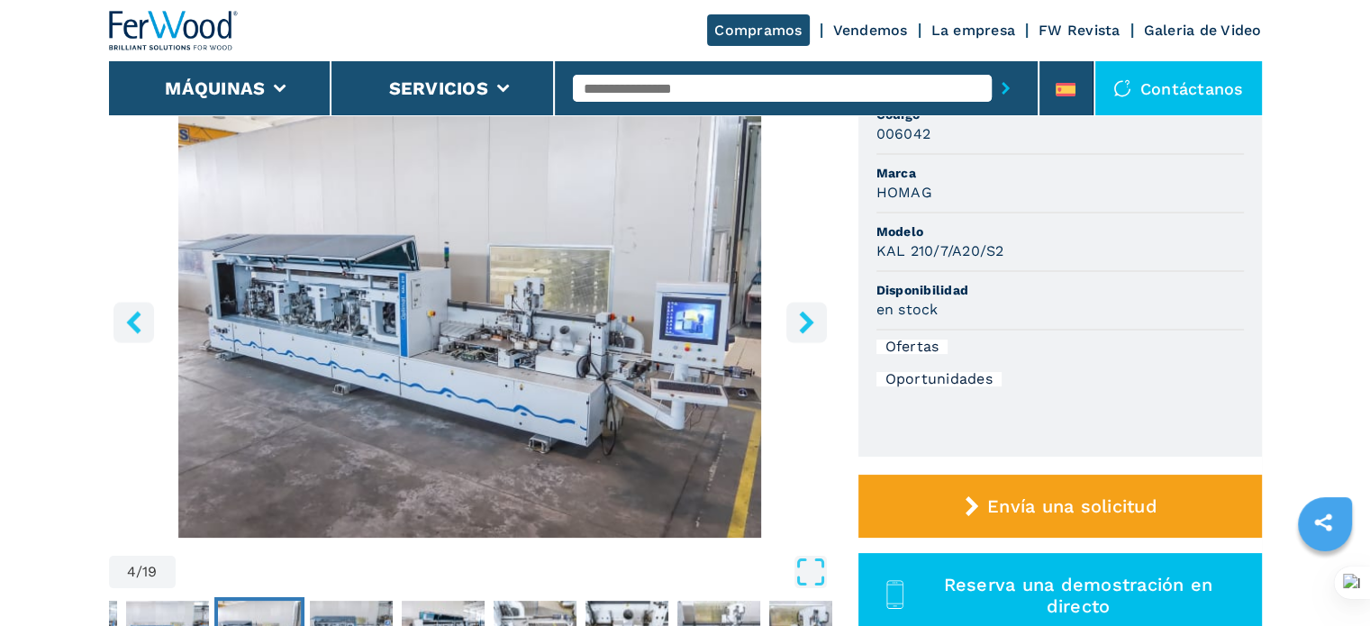
click at [796, 313] on icon "right-button" at bounding box center [807, 322] width 23 height 23
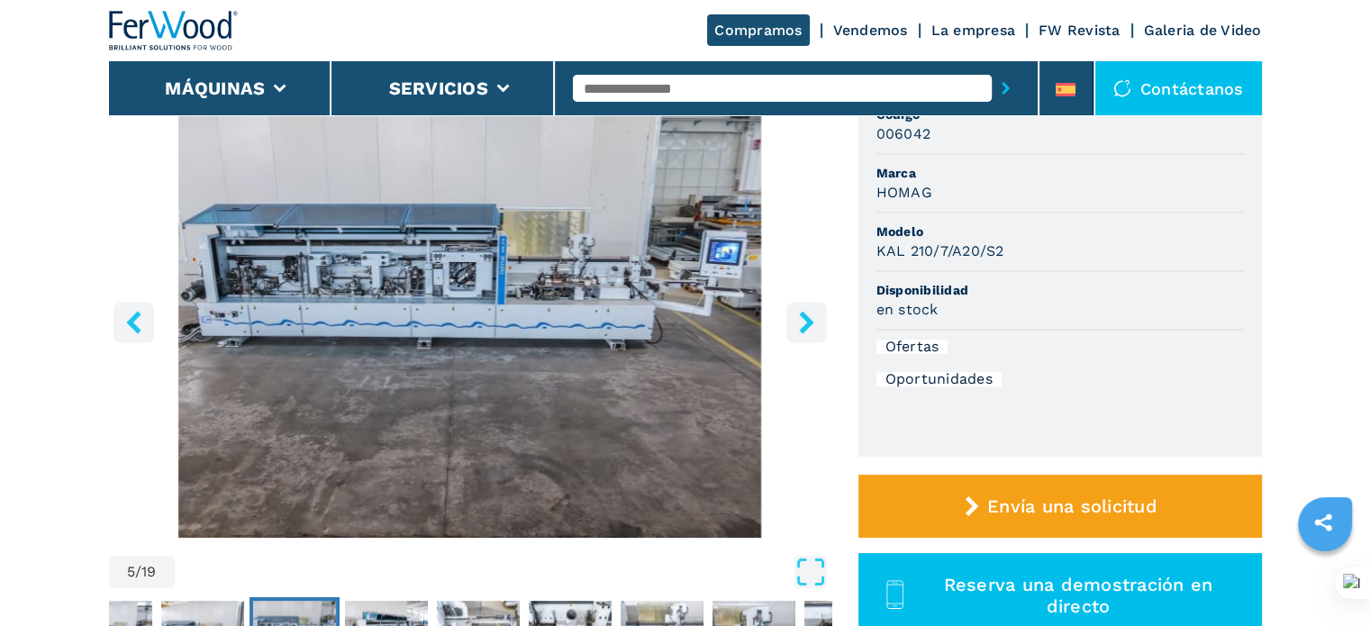
click at [796, 314] on icon "right-button" at bounding box center [807, 322] width 23 height 23
